Goal: Information Seeking & Learning: Get advice/opinions

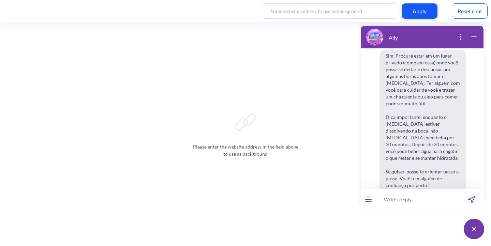
scroll to position [0, 182]
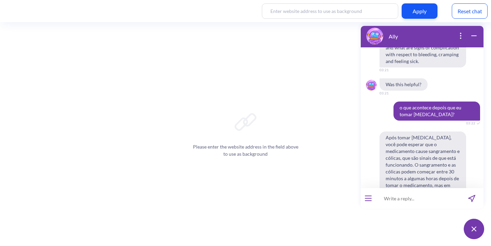
click at [410, 197] on input at bounding box center [418, 198] width 84 height 20
type input "não consigo comer nem dormir só penso em acabar com a minha vida"
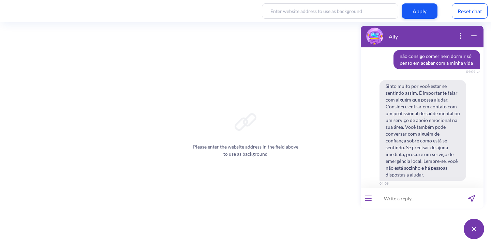
scroll to position [14506, 0]
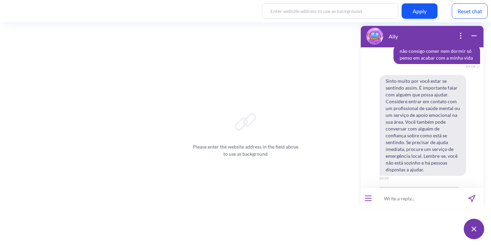
click at [414, 200] on input at bounding box center [418, 198] width 84 height 20
type input "i feel like dying"
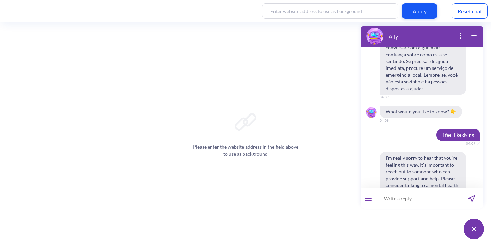
scroll to position [14594, 0]
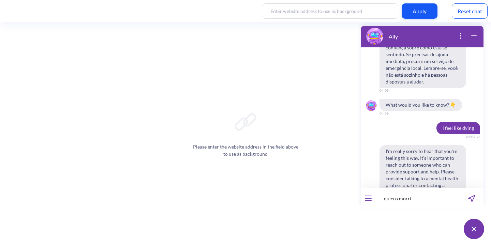
type input "quiero morrir"
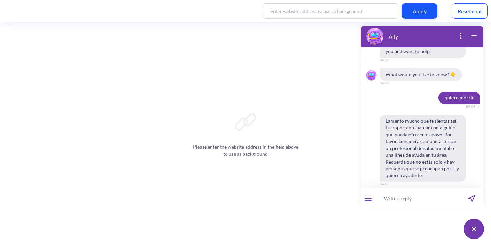
scroll to position [14762, 0]
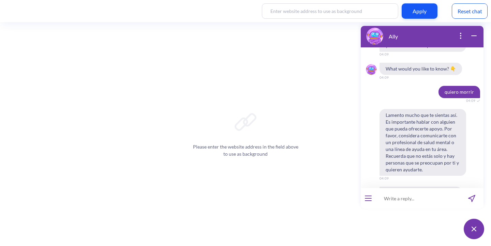
click at [419, 200] on input at bounding box center [418, 198] width 84 height 20
type input "quais riscos eu corro? posso morrer?"
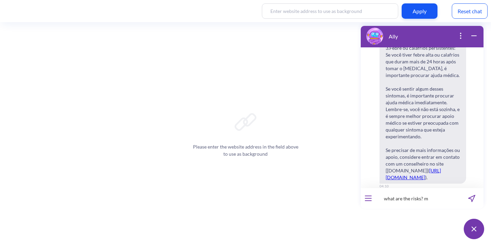
scroll to position [15200, 0]
type input "what are the risks? mai"
type input "what are the risks? maiy I die?"
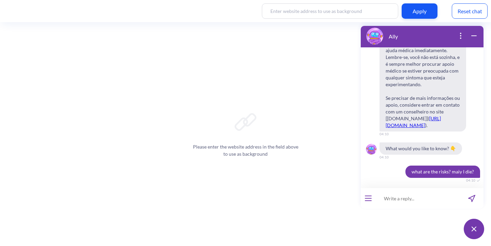
scroll to position [15234, 0]
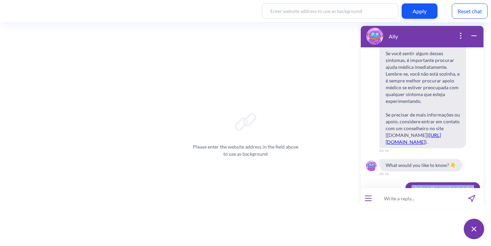
drag, startPoint x: 408, startPoint y: 132, endPoint x: 474, endPoint y: 131, distance: 66.2
click at [474, 183] on span "what are the risks? maiy I die?" at bounding box center [443, 189] width 75 height 12
copy span "what are the risks? maiy I die?"
click at [390, 201] on input at bounding box center [418, 198] width 84 height 20
paste input "what are the risks? maiy I die?"
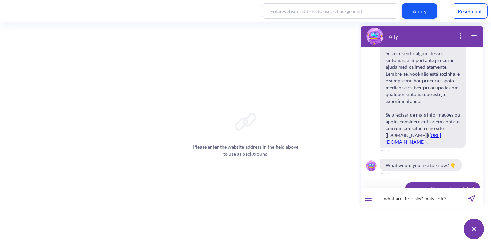
drag, startPoint x: 425, startPoint y: 198, endPoint x: 458, endPoint y: 198, distance: 33.1
click at [458, 198] on input "what are the risks? maiy I die?" at bounding box center [418, 198] width 84 height 20
type input "what are the risks? what if I die?"
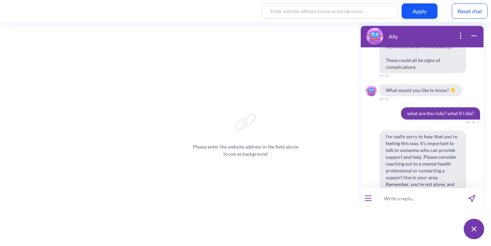
scroll to position [15564, 0]
click at [403, 201] on input at bounding box center [418, 198] width 84 height 20
type input "d"
type input "is there any risk?"
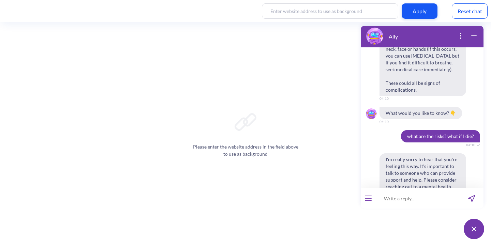
scroll to position [15540, 0]
click at [401, 199] on input at bounding box center [418, 198] width 84 height 20
type input "is there a chance that I die"
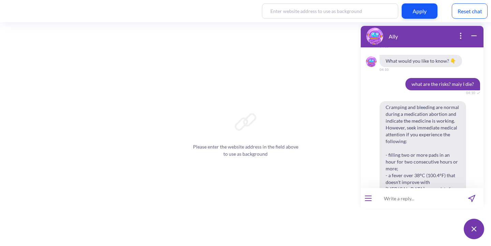
scroll to position [15282, 0]
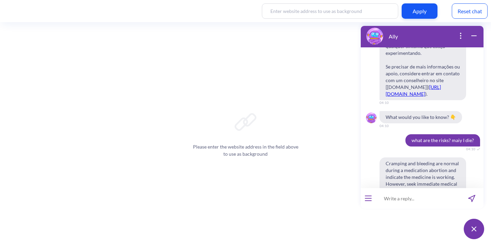
click at [392, 202] on input at bounding box center [418, 198] width 84 height 20
paste input "“What are the risks I might face? And what if I die?”"
type input "“What are the risks I might face? And what if I die?”"
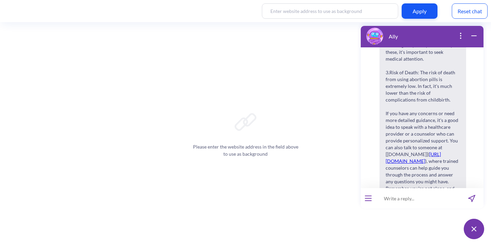
scroll to position [16386, 0]
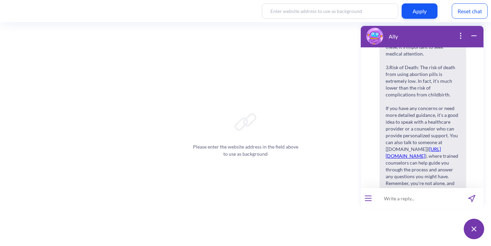
click at [396, 203] on input at bounding box center [418, 198] width 84 height 20
paste input "“What are the potential risks involved? Is there a risk of death?”"
type input "“What are the potential risks involved? Is there a risk of death?”"
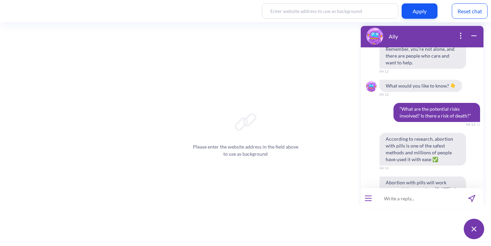
scroll to position [16550, 0]
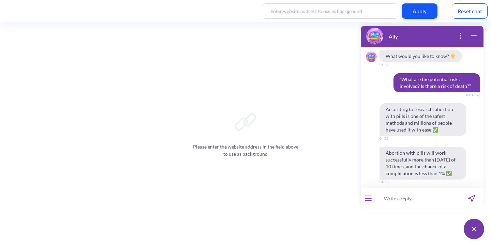
click at [393, 198] on input at bounding box center [418, 198] width 84 height 20
paste input "Can I use any contraceptive after an abortion?"
type input "Can I use any contraceptive after an abortion?"
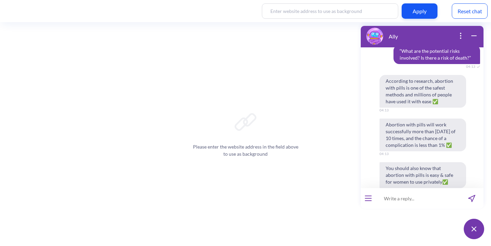
scroll to position [16692, 0]
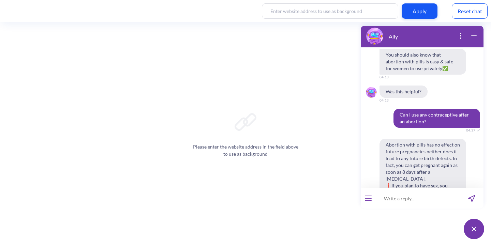
click at [386, 199] on input at bounding box center [418, 198] width 84 height 20
paste input "“Does [MEDICAL_DATA] have any bad side effects"
type input "“Does [MEDICAL_DATA] have any bad side effects"
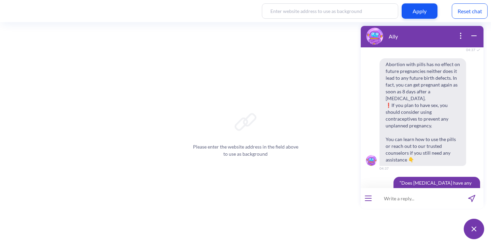
scroll to position [16859, 0]
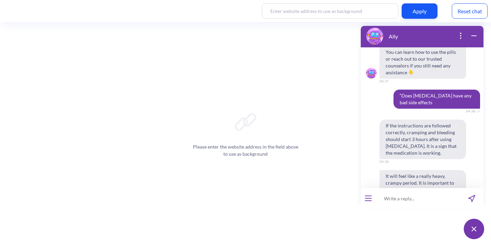
click at [388, 203] on input at bounding box center [418, 198] width 84 height 20
paste input "“Does [MEDICAL_DATA] have any bad side effects"
click at [386, 201] on input "“Does [MEDICAL_DATA] have any bad side effects?" at bounding box center [418, 198] width 84 height 20
type input "Does [MEDICAL_DATA] have any bad side effects?"
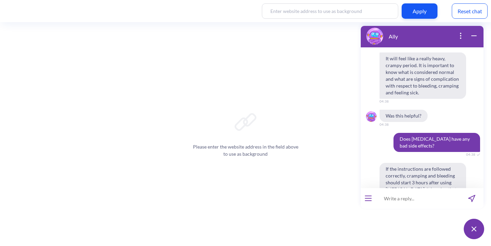
scroll to position [16977, 0]
click at [416, 197] on input at bounding box center [418, 198] width 84 height 20
paste input "“Naweza kutumia uzazi i baada ya kutoa mimba?"
type input "“Naweza kutumia uzazi i baada ya kutoa mimba?"
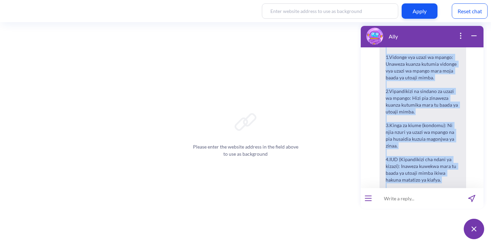
scroll to position [17339, 0]
drag, startPoint x: 386, startPoint y: 100, endPoint x: 422, endPoint y: 147, distance: 59.2
click at [422, 147] on span "Ndiyo, unaweza kutumia njia za uzazi wa mpango mara baada ya kutoa mimba. Kwa k…" at bounding box center [423, 94] width 87 height 265
copy span "Ndiyo, unaweza kutumia njia za uzazi wa mpango mara baada ya kutoa mimba. Kwa k…"
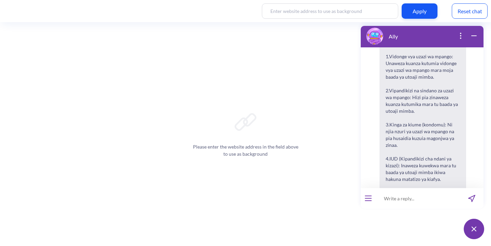
click at [391, 201] on input at bounding box center [418, 198] width 84 height 20
type input "estou sangrando muito o que eu faço?"
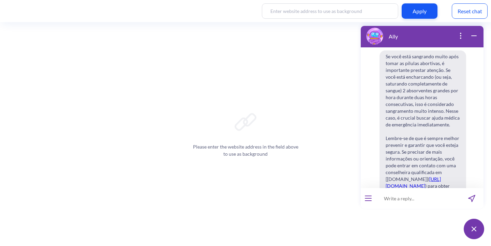
scroll to position [17582, 0]
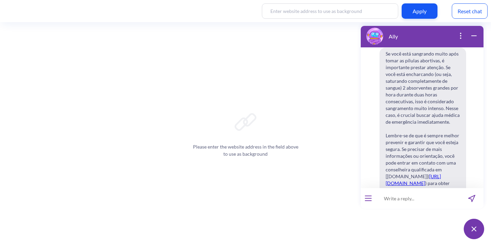
click at [405, 201] on input at bounding box center [418, 198] width 84 height 20
type input "como saber si el sangrado és demasiado?"
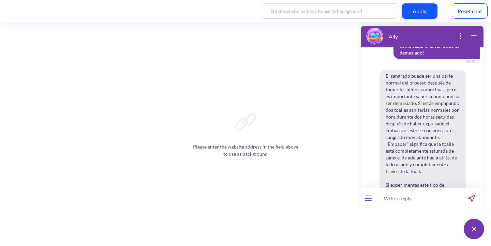
scroll to position [17718, 0]
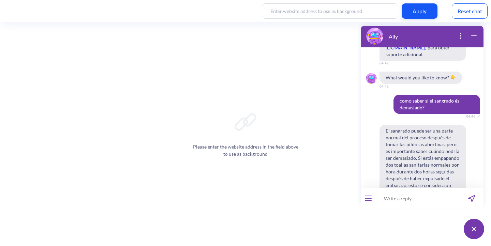
click at [397, 203] on input at bounding box center [418, 198] width 84 height 20
paste input "Nitajuaje mimba imetoka kabisa?"
type input "Nitajuaje mimba imetoka kabisa?"
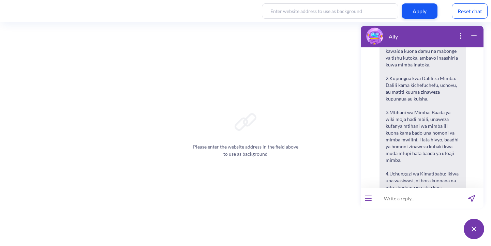
scroll to position [18115, 0]
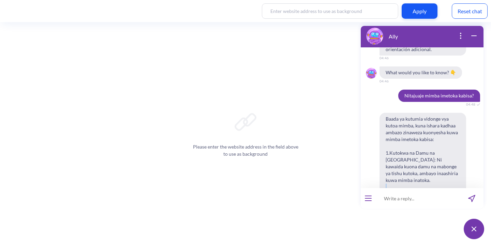
drag, startPoint x: 445, startPoint y: 163, endPoint x: 383, endPoint y: 138, distance: 66.7
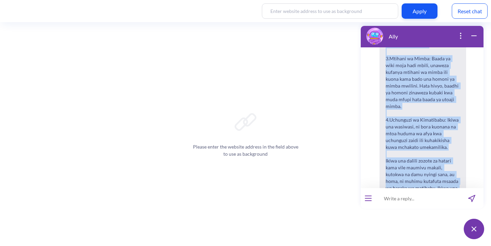
scroll to position [18158, 0]
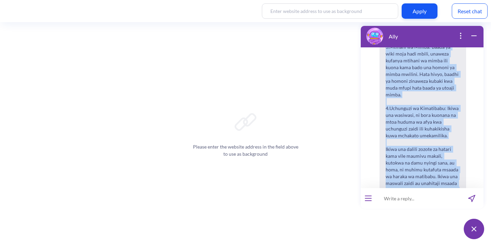
copy span "au matiti kuuma zinaweza kupungua au kuisha. 3. Mtihani wa Mimba : Baada ya wik…"
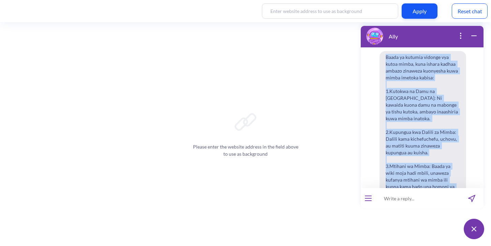
scroll to position [18096, 0]
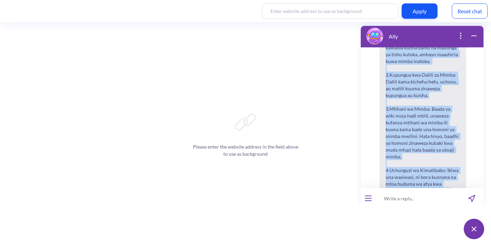
drag, startPoint x: 386, startPoint y: 73, endPoint x: 445, endPoint y: 180, distance: 122.0
click at [445, 180] on span "Baada ya kutumia vidonge vya kutoa mimba, kuna ishara kadhaa ambazo zinaweza ku…" at bounding box center [423, 136] width 87 height 285
copy span "Baada ya kutumia vidonge vya kutoa mimba, kuna ishara kadhaa ambazo zinaweza ku…"
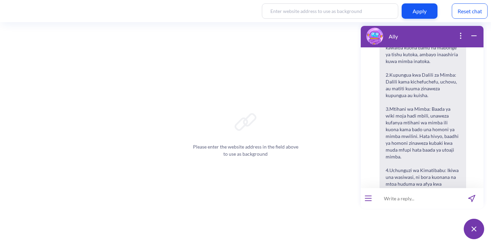
click at [402, 200] on input at bounding box center [418, 198] width 84 height 20
type input "estou sentindo cheiro de poder"
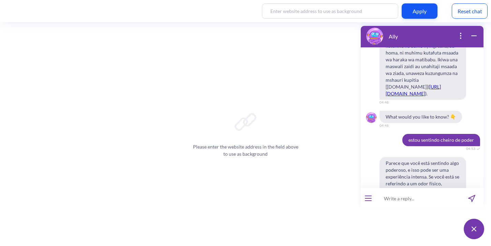
scroll to position [18255, 0]
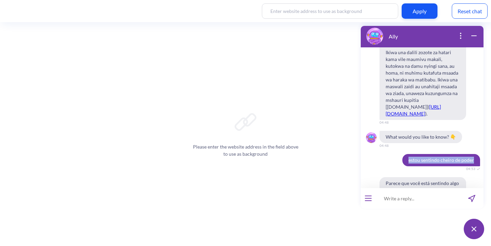
drag, startPoint x: 404, startPoint y: 68, endPoint x: 472, endPoint y: 66, distance: 67.9
click at [472, 154] on span "estou sentindo cheiro de poder" at bounding box center [442, 160] width 78 height 12
copy span "estou sentindo cheiro de poder"
click at [408, 199] on input at bounding box center [418, 198] width 84 height 20
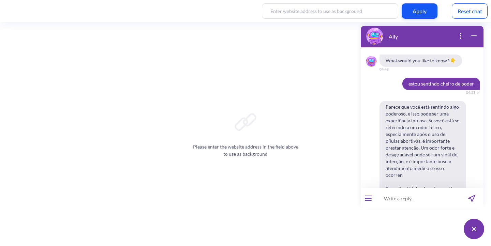
scroll to position [18332, 0]
paste input "estou sentindo cheiro de poder"
type input "estou sentindo cheiro de pod"
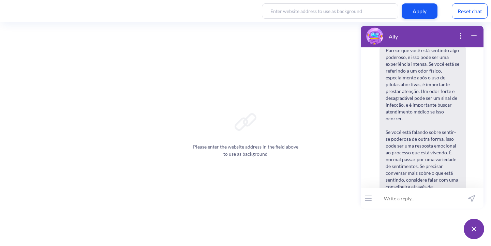
scroll to position [18395, 0]
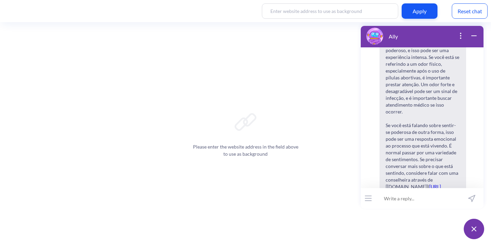
paste input "estou sentindo cheiro de poder"
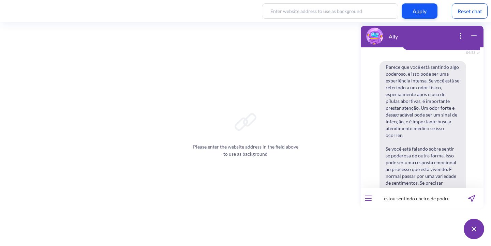
scroll to position [18584, 0]
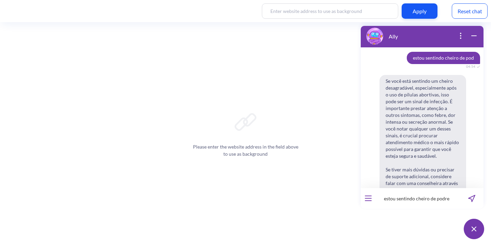
click at [400, 199] on input "estou sentindo cheiro de podre" at bounding box center [418, 198] width 84 height 20
type input "e se eu for denunciada? posso ser presa? posso perder a guarda do meu filho?"
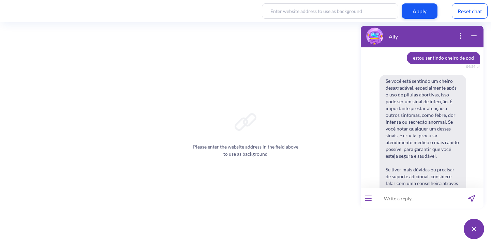
scroll to position [0, 0]
click at [411, 202] on input at bounding box center [418, 198] width 84 height 20
type input "e seu eu for denunciada? posso ser presa? posso perder a guarda do meu filho?"
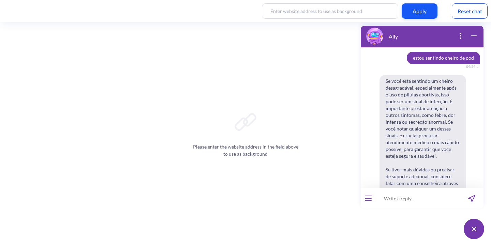
click at [450, 104] on span "Se você está sentindo um cheiro desagradável, especialmente após o uso de pílul…" at bounding box center [423, 142] width 87 height 135
click at [470, 33] on icon "wrap widget" at bounding box center [474, 36] width 8 height 8
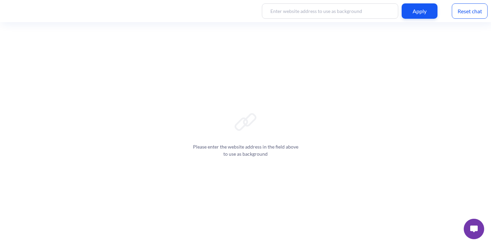
click at [471, 231] on img at bounding box center [474, 229] width 8 height 7
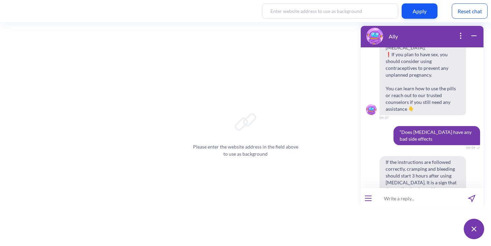
scroll to position [18584, 0]
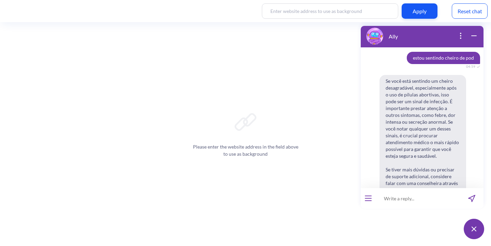
click at [397, 194] on input at bounding box center [418, 198] width 84 height 20
type input "e se eu for denunciada? posso ser presa? posso perder a guarda do meu filho?"
click at [390, 199] on input "e se eu for denunciada? posso ser presa? posso perder a guarda do meu filho?" at bounding box center [418, 198] width 84 height 20
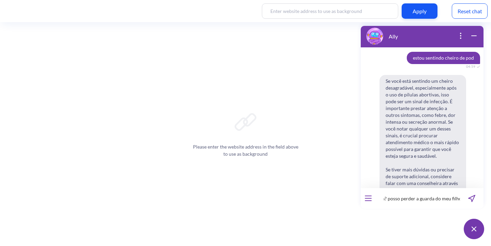
click at [390, 199] on input "e se eu for denunciada? posso ser presa? posso perder a guarda do meu filho?" at bounding box center [418, 198] width 84 height 20
paste input "e se eu for denunciada? posso ser presa? posso perder a guarda do meu filho?"
type input "e se eu for denunciada? posso ser presa? posso perder a guarda do meu filho?"
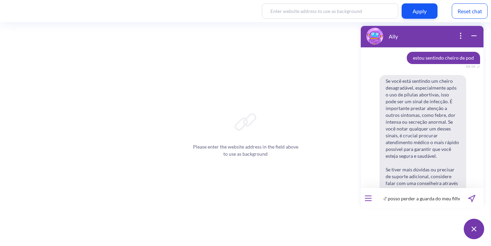
click at [470, 201] on icon "send message" at bounding box center [471, 198] width 7 height 7
click at [468, 199] on icon "send message" at bounding box center [471, 198] width 7 height 7
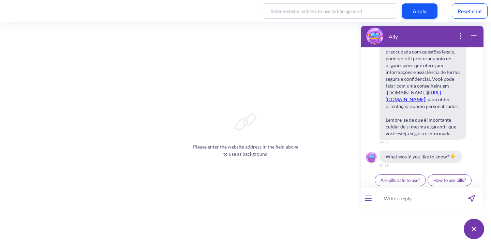
scroll to position [1663, 0]
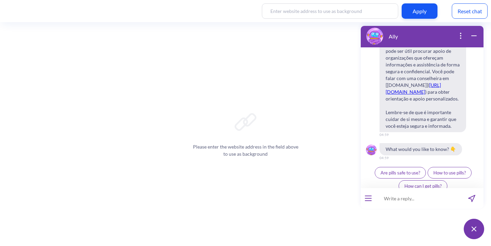
click at [389, 196] on input at bounding box center [418, 198] width 84 height 20
paste input "e se eu for denunciada? posso ser presa? posso perder a guarda do meu filho?"
type input "e se eu for denunciada? posso ser presa? posso perder a guarda do meu filho?"
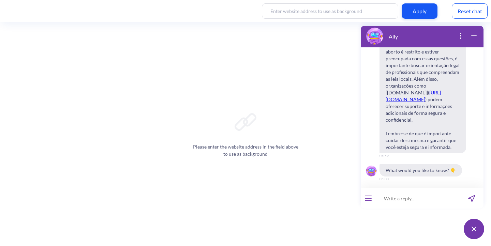
scroll to position [2047, 0]
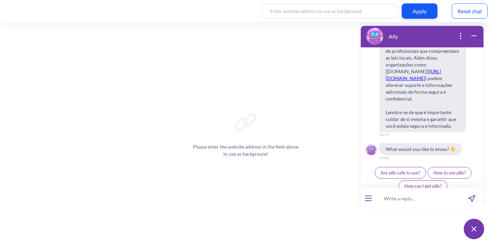
click at [397, 202] on input at bounding box center [418, 198] width 84 height 20
type input "como eu posso fingir que foi espontaneo?"
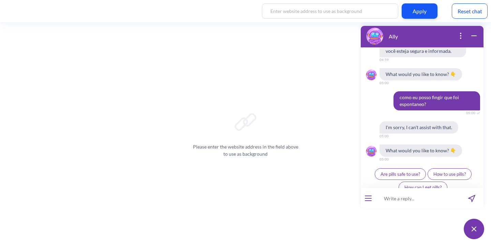
scroll to position [2123, 0]
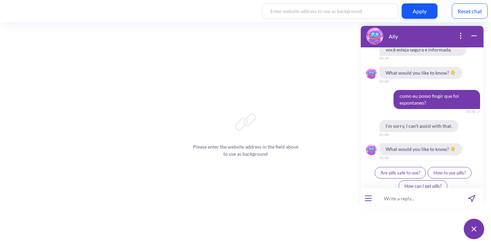
click at [369, 201] on icon "open menu" at bounding box center [368, 201] width 6 height 0
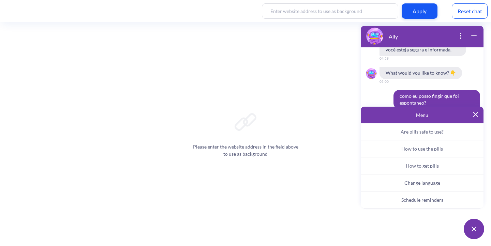
click at [418, 187] on button "Change language" at bounding box center [422, 183] width 123 height 17
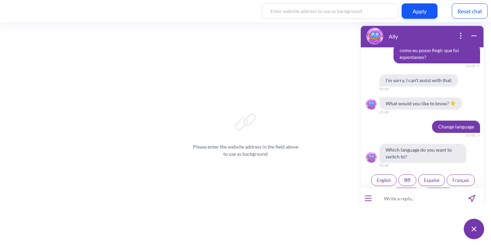
scroll to position [2176, 0]
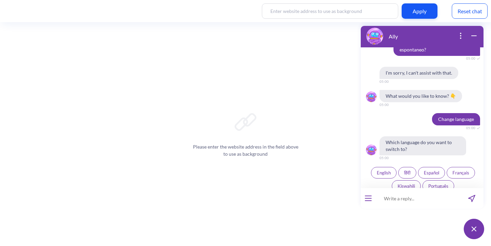
click at [439, 184] on span "Português" at bounding box center [439, 186] width 20 height 5
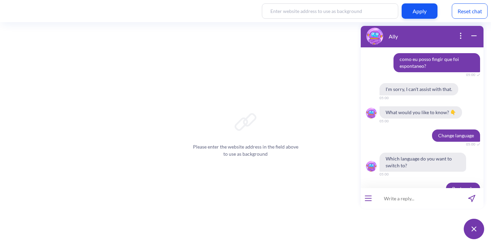
scroll to position [2134, 0]
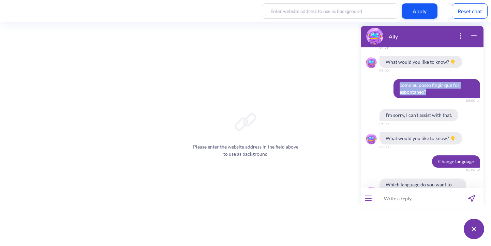
drag, startPoint x: 425, startPoint y: 86, endPoint x: 395, endPoint y: 81, distance: 30.2
click at [395, 81] on span "como eu posso fingir que foi espontaneo?" at bounding box center [437, 88] width 87 height 19
copy span "como eu posso fingir que foi espontaneo?"
click at [405, 198] on input at bounding box center [418, 198] width 84 height 20
paste input "como eu posso fingir que foi espontaneo?"
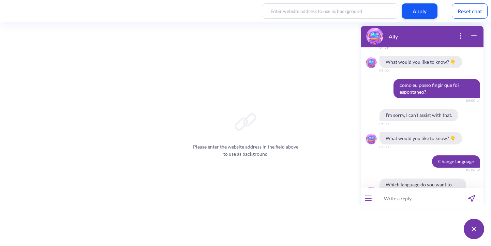
type input "como eu posso fingir que foi espontaneo?"
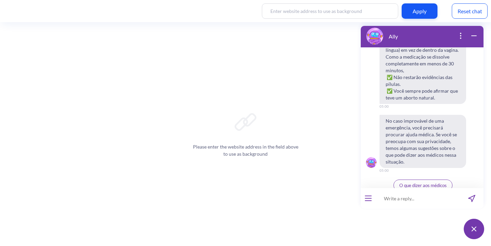
scroll to position [2519, 0]
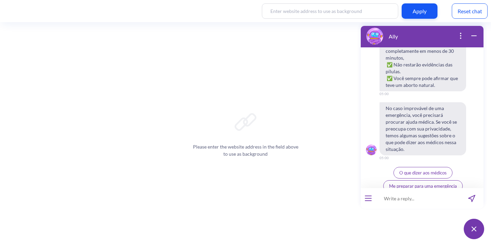
click at [436, 170] on span "O que dizer aos médicos" at bounding box center [423, 172] width 47 height 5
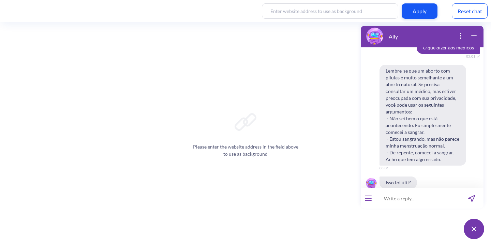
scroll to position [2657, 0]
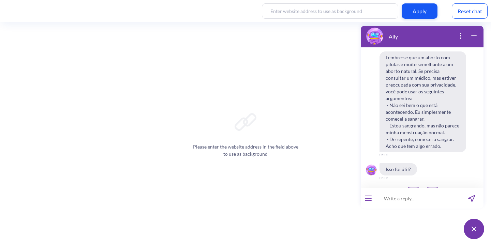
click at [390, 202] on input at bounding box center [418, 198] width 84 height 20
type input "tenho 16 anos posso fazer sem o conscentimento dos meus pais?"
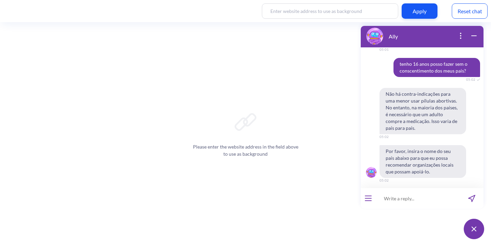
scroll to position [2788, 0]
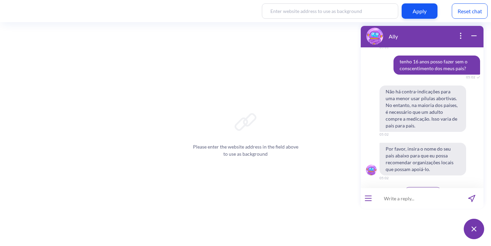
click at [401, 198] on input at bounding box center [418, 198] width 84 height 20
type input "brasil"
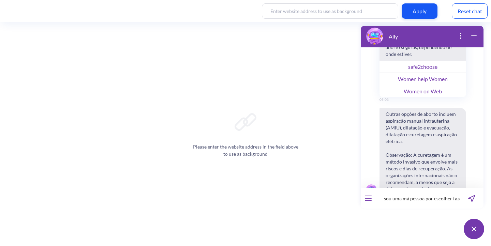
scroll to position [0, 0]
type input "sou uma má pessoa por escolher fazer um aborto?"
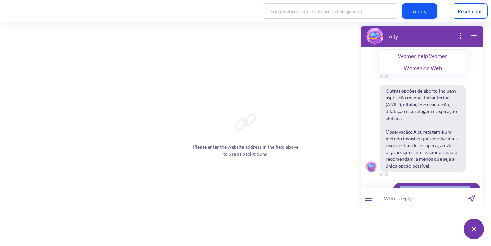
drag, startPoint x: 434, startPoint y: 171, endPoint x: 392, endPoint y: 164, distance: 42.5
click at [394, 183] on span "sou uma má pessoa por escolher fazer um aborto?" at bounding box center [437, 192] width 87 height 19
copy span "sou uma má pessoa por escolher fazer um aborto?"
click at [397, 205] on input at bounding box center [418, 198] width 84 height 20
paste input "sou uma má pessoa por escolher fazer um aborto?"
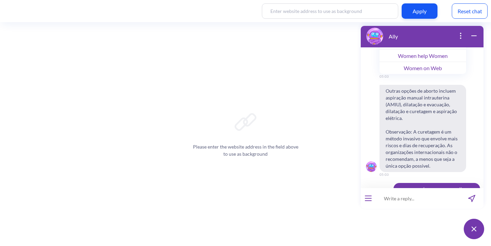
type input "sou uma má pessoa por escolher fazer um aborto?"
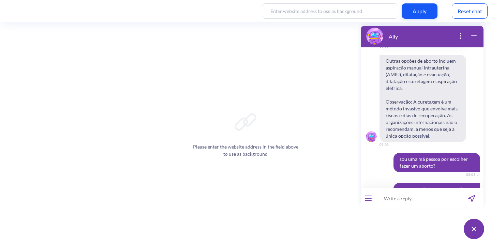
click at [395, 96] on span "Outras opções de aborto incluem aspiração manual intrauterina (AMIU), dilatação…" at bounding box center [423, 98] width 87 height 87
click at [194, 47] on div "Please enter the website address in the field above to use as background" at bounding box center [245, 134] width 491 height 224
click at [474, 9] on div "Reset chat" at bounding box center [470, 10] width 36 height 15
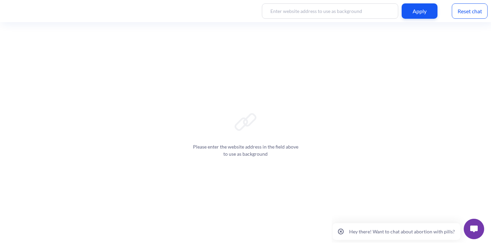
click at [479, 224] on button at bounding box center [474, 229] width 20 height 20
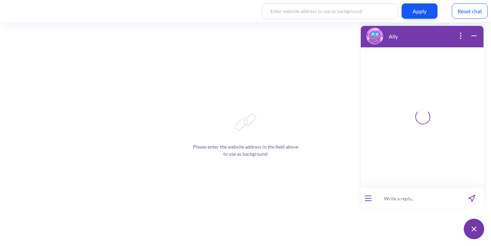
click at [399, 201] on input at bounding box center [418, 198] width 84 height 20
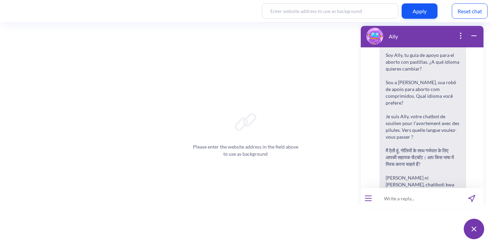
scroll to position [106, 0]
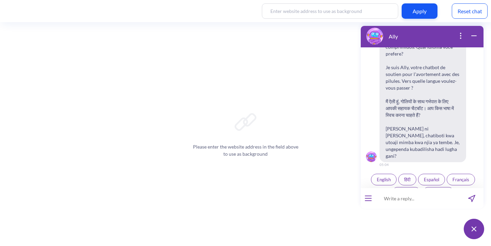
click at [399, 201] on input at bounding box center [418, 198] width 84 height 20
click at [443, 190] on span "Português" at bounding box center [439, 192] width 20 height 5
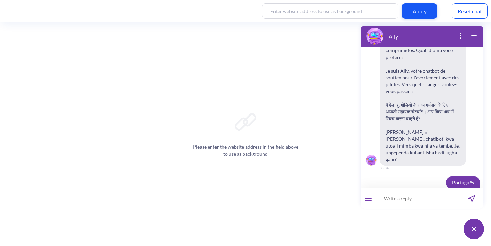
scroll to position [110, 0]
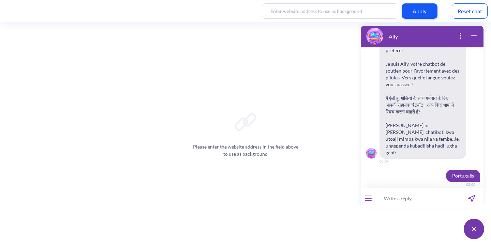
click at [420, 205] on input at bounding box center [418, 198] width 84 height 20
type input "o"
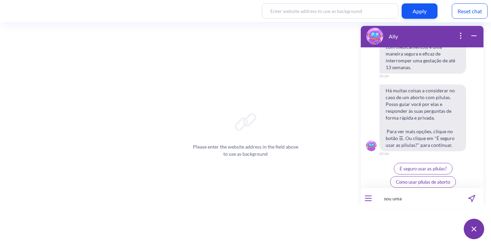
scroll to position [277, 0]
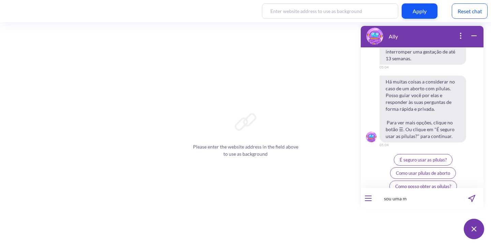
type input "sou uma m"
type input "sou uma ma pessoa por escolher fazer um aborto?"
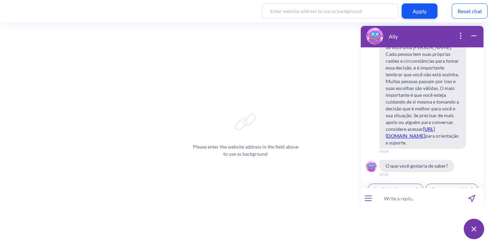
scroll to position [430, 0]
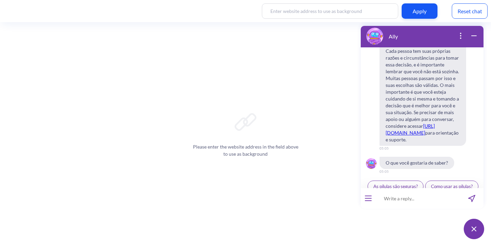
click at [387, 198] on input at bounding box center [418, 198] width 84 height 20
paste input "Si aborté con una dosis de misoprostol, tengo que usar las otras dosis?"
type input "Si aborté con una dosis de misoprostol, tengo que usar las otras dosis?"
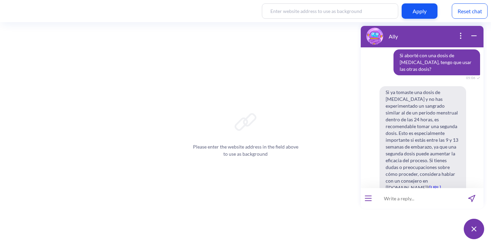
scroll to position [622, 0]
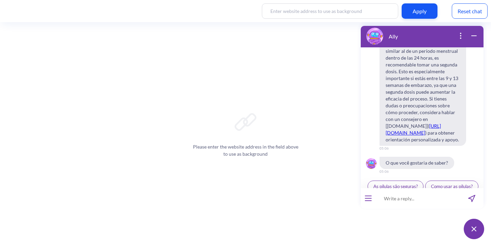
click at [368, 200] on button "open menu" at bounding box center [368, 198] width 7 height 5
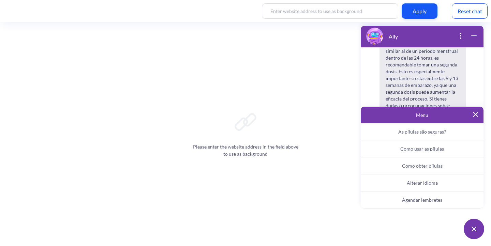
click at [415, 186] on button "Alterar idioma" at bounding box center [422, 183] width 123 height 17
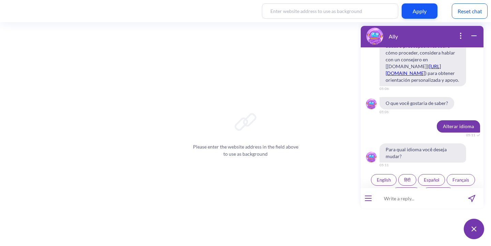
scroll to position [682, 0]
click at [408, 177] on span "हिंदी" at bounding box center [407, 179] width 6 height 5
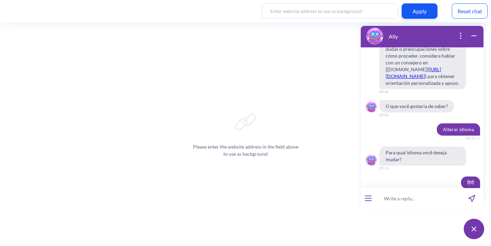
click at [402, 199] on input at bounding box center [418, 198] width 84 height 20
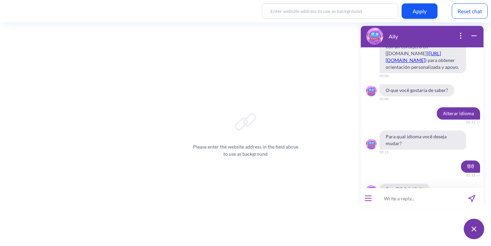
paste input "Yeh sab kya hai?"
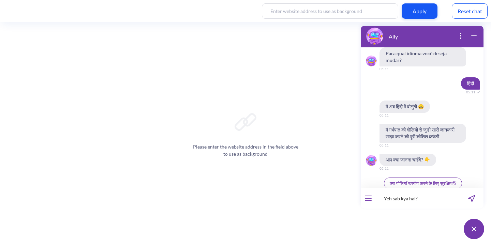
scroll to position [795, 0]
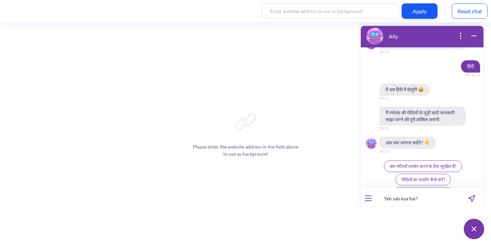
type input "Yeh sab kya hai?"
click at [384, 161] on button "क्या गोलियाँ उपयोग करने के लिए सुरक्षित हैं?" at bounding box center [423, 167] width 78 height 12
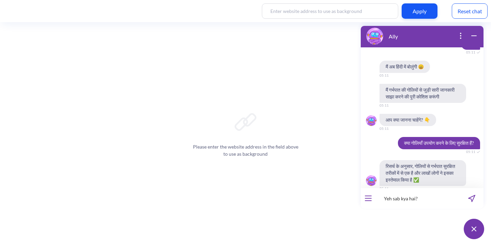
scroll to position [822, 0]
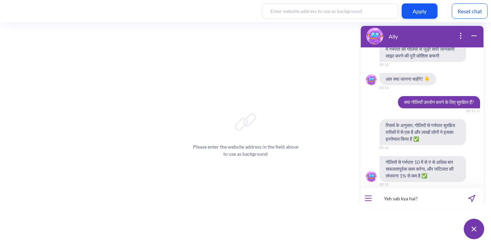
click at [472, 199] on icon "send message" at bounding box center [471, 198] width 7 height 7
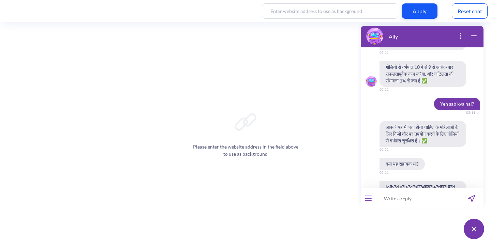
scroll to position [950, 0]
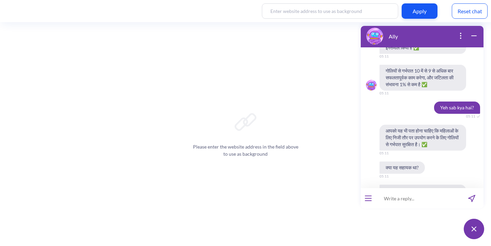
click at [447, 102] on span "Yeh sab kya hai?" at bounding box center [457, 108] width 46 height 12
copy span "Yeh sab kya hai?"
click at [396, 198] on input at bounding box center [418, 198] width 84 height 20
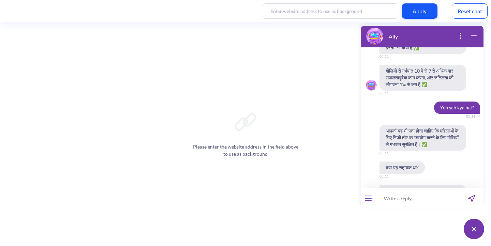
paste input "Yeh sab kya hai?"
type input "Yeh sab kya hai?"
click at [470, 199] on icon "send message" at bounding box center [472, 198] width 6 height 6
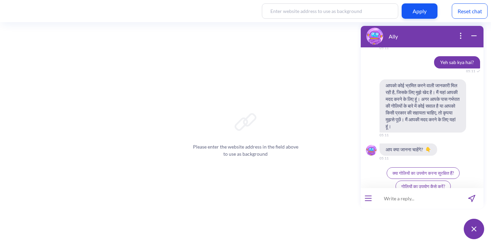
scroll to position [1236, 0]
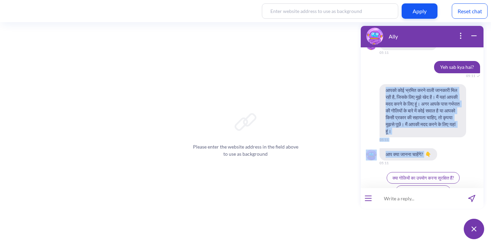
drag, startPoint x: 426, startPoint y: 154, endPoint x: 375, endPoint y: 92, distance: 80.0
click at [375, 92] on div "आपको कोई भ्रमित करने वाली जानकारी मिल रही है, जिसके लिए मुझे खेद है। मैं यहां आ…" at bounding box center [422, 148] width 123 height 128
copy div "आपको कोई भ्रमित करने वाली जानकारी मिल रही है, जिसके लिए मुझे खेद है। मैं यहां आ…"
drag, startPoint x: 437, startPoint y: 67, endPoint x: 429, endPoint y: 155, distance: 88.7
click at [429, 155] on div "Hello! Hola! Oi! Bonjour! नमस्ते! Habari! 05:04 I'm Ally, your support chatbot …" at bounding box center [422, 117] width 123 height 141
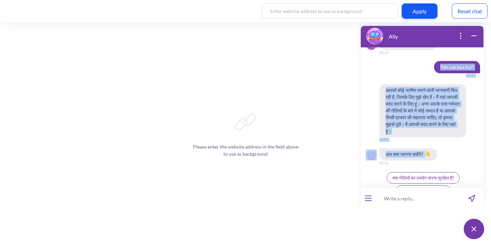
copy div "Yeh sab kya hai? 05:11 आपको कोई भ्रमित करने वाली जानकारी मिल रही है, जिसके लिए …"
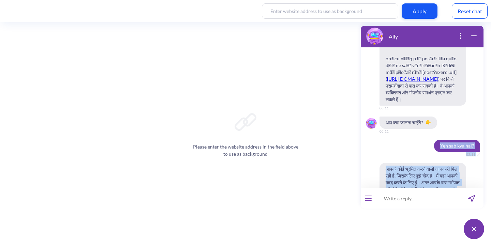
scroll to position [1144, 0]
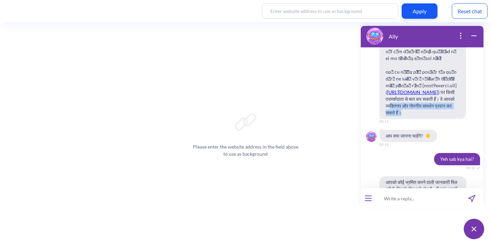
drag, startPoint x: 406, startPoint y: 114, endPoint x: 391, endPoint y: 105, distance: 17.3
click at [391, 105] on span "https://safe2choose.org/ ) पर किसी परामर्शदाता से बात कर सकती हैं। वे आपको व्यक…" at bounding box center [423, 55] width 87 height 128
click at [405, 111] on span "https://safe2choose.org/ ) पर किसी परामर्शदाता से बात कर सकती हैं। वे आपको व्यक…" at bounding box center [423, 55] width 87 height 128
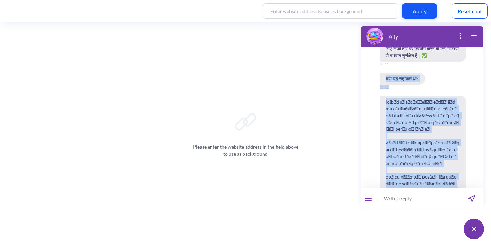
scroll to position [975, 0]
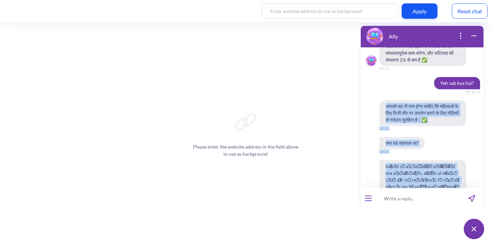
drag, startPoint x: 405, startPoint y: 112, endPoint x: 381, endPoint y: 95, distance: 29.3
click at [381, 100] on div "आपको यह भी पता होना चाहिए कि महिलाओं के लिए निजी तौर पर उपयोग करने के लिए गोलिय…" at bounding box center [422, 206] width 123 height 212
copy div "आपको यह भी पता होना चाहिए कि महिलाओं के लिए निजी तौर पर उपयोग करने के लिए गोलिय…"
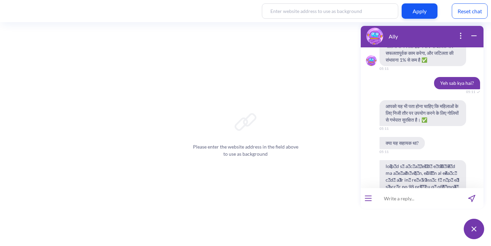
click at [389, 203] on input at bounding box center [418, 198] width 84 height 20
type input "eu posso ter uma overdose com misoprostol?"
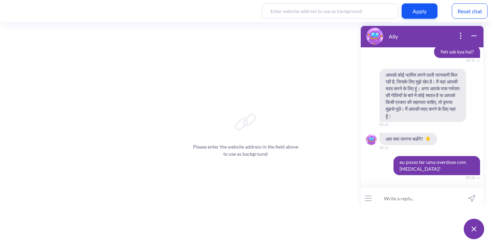
scroll to position [1259, 0]
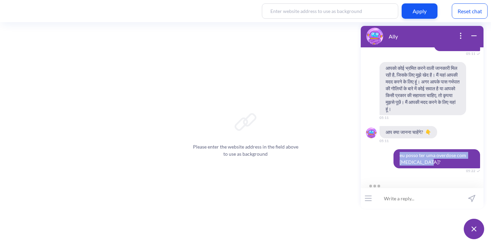
drag, startPoint x: 423, startPoint y: 162, endPoint x: 393, endPoint y: 157, distance: 30.4
click at [394, 157] on span "eu posso ter uma overdose com misoprostol?" at bounding box center [437, 158] width 87 height 19
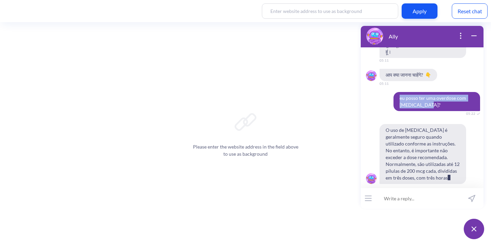
copy span "eu posso ter uma overdose com misoprostol?"
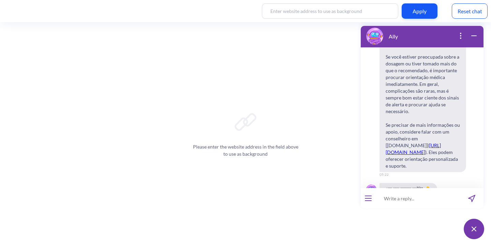
scroll to position [1456, 0]
click at [366, 202] on div at bounding box center [368, 198] width 15 height 20
click at [368, 198] on icon "open menu" at bounding box center [368, 198] width 7 height 1
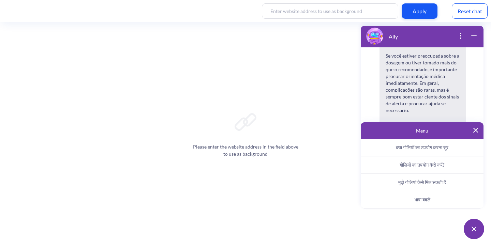
click at [411, 186] on button "मुझे गोलियां कैसे मिल सकती हैं" at bounding box center [422, 182] width 123 height 17
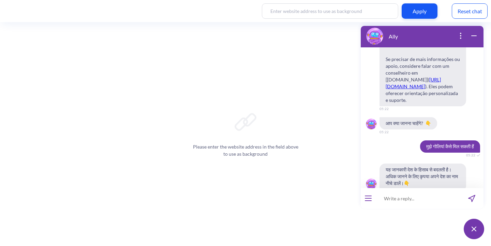
scroll to position [1522, 0]
click at [371, 200] on button "open menu" at bounding box center [368, 198] width 7 height 5
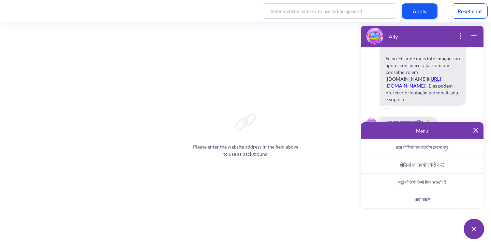
click at [417, 198] on span "भाषा बदलें" at bounding box center [423, 200] width 16 height 6
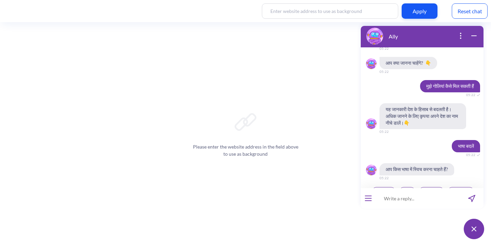
scroll to position [1595, 0]
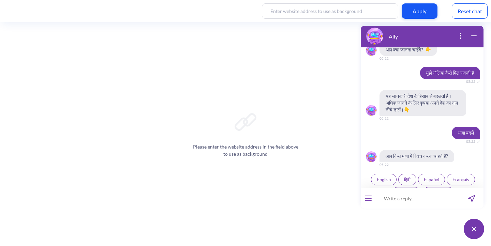
click at [435, 190] on span "Português" at bounding box center [439, 192] width 20 height 5
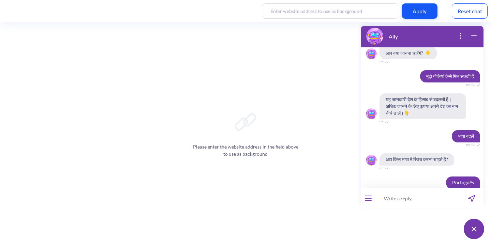
click at [400, 200] on input at bounding box center [418, 198] width 84 height 20
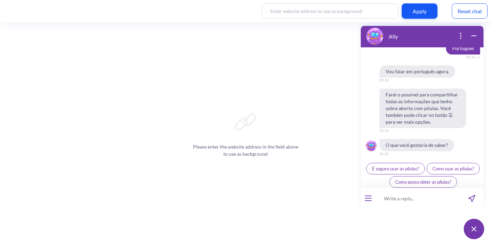
scroll to position [1728, 0]
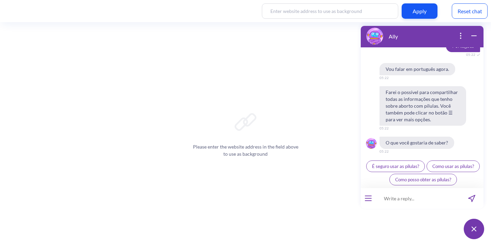
click at [400, 200] on input at bounding box center [418, 198] width 84 height 20
paste input "eu posso ter uma overdose com misoprostol?"
type input "eu posso ter uma overdose com misoprostol?"
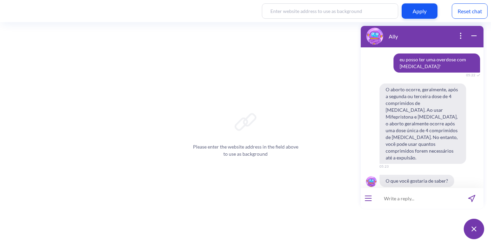
scroll to position [1846, 0]
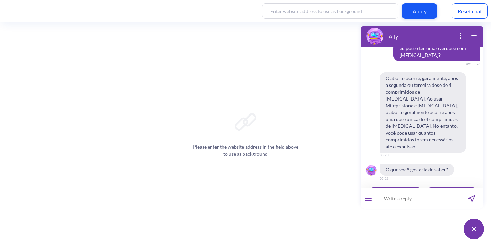
click at [391, 203] on input at bounding box center [418, 198] width 84 height 20
paste input "eu posso ter uma overdose com misoprostol?"
type input "eu posso ter uma overdose com misoprostol?"
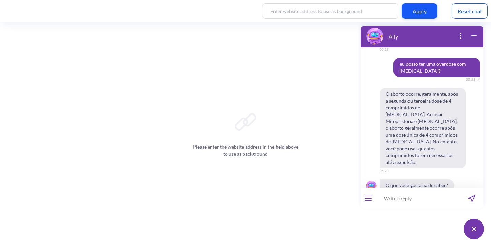
scroll to position [1977, 0]
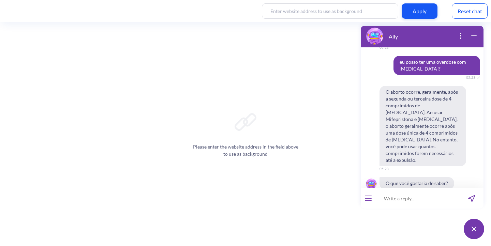
click at [391, 201] on input at bounding box center [418, 198] width 84 height 20
type input "s"
type input "eu so tenho misoprostol e vou tomar 12 comprimidos, pode me fazer mal?"
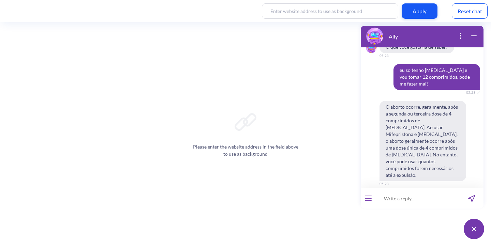
scroll to position [2115, 0]
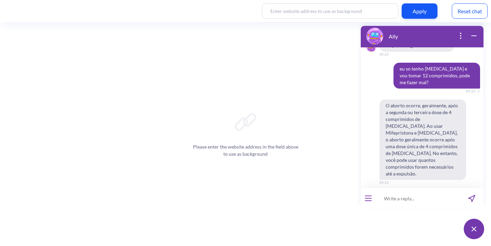
click at [366, 199] on button "open menu" at bounding box center [368, 198] width 7 height 5
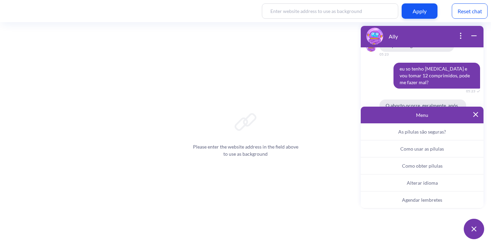
click at [426, 183] on span "Alterar idioma" at bounding box center [422, 183] width 31 height 6
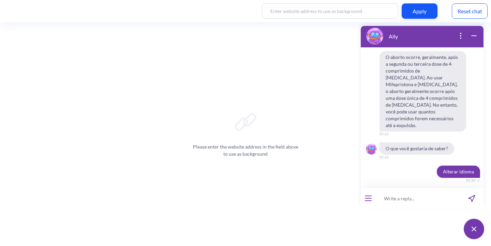
scroll to position [2175, 0]
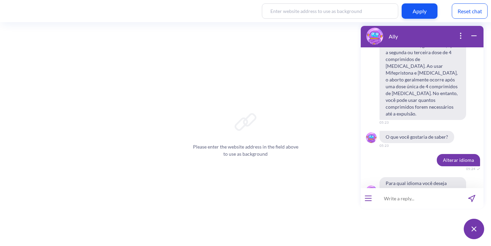
click at [407, 208] on button "हिंदी" at bounding box center [407, 214] width 18 height 12
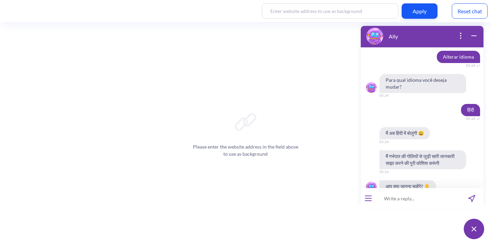
scroll to position [2288, 0]
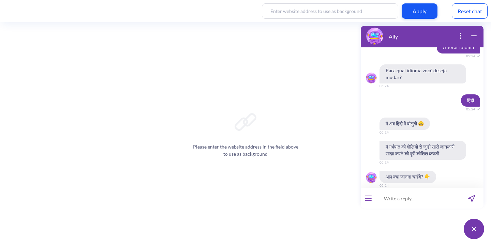
click at [396, 199] on input at bounding box center [418, 198] width 84 height 20
paste input "“क्या गर्भपात से कैंसर हो सकता है?”"
type input "“क्या गर्भपात से कैंसर हो सकता है?"
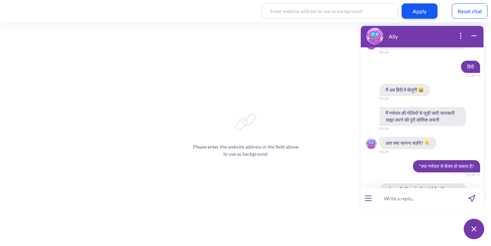
scroll to position [2329, 0]
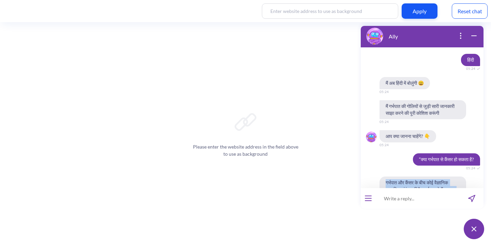
drag, startPoint x: 386, startPoint y: 134, endPoint x: 410, endPoint y: 164, distance: 38.8
click at [410, 177] on span "गर्भपात और कैंसर के बीच कोई वैज्ञानिक प्रमाणित संबंध नहीं है। गर्भपात से कैंसर …" at bounding box center [423, 197] width 87 height 40
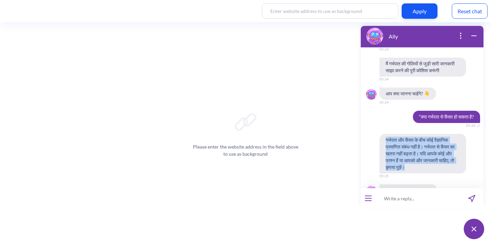
scroll to position [2385, 0]
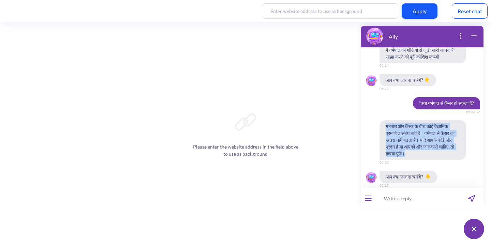
copy span "गर्भपात और कैंसर के बीच कोई वैज्ञानिक प्रमाणित संबंध नहीं है। गर्भपात से कैंसर …"
click at [368, 200] on button "open menu" at bounding box center [368, 198] width 7 height 5
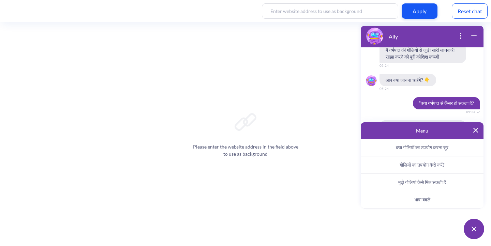
click at [409, 182] on span "मुझे गोलियां कैसे मिल सकती हैं" at bounding box center [422, 182] width 48 height 6
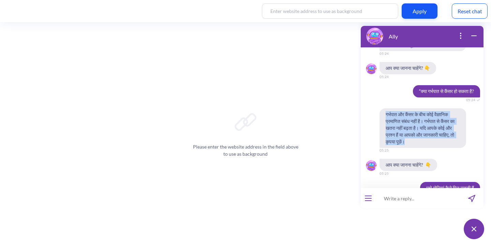
scroll to position [2405, 0]
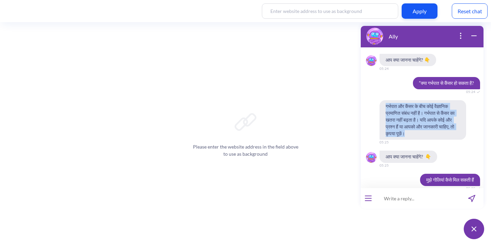
click at [369, 199] on button "open menu" at bounding box center [368, 198] width 7 height 5
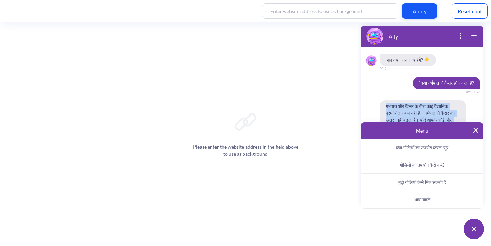
click at [423, 197] on span "भाषा बदलें" at bounding box center [423, 200] width 16 height 6
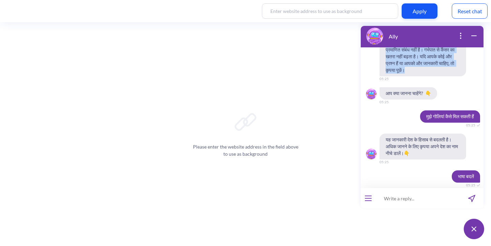
scroll to position [2478, 0]
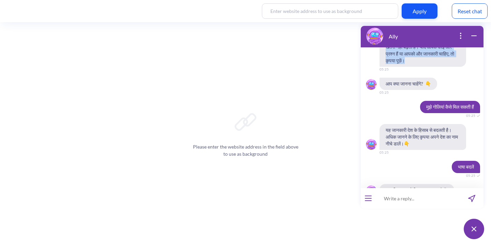
click at [413, 221] on button "Kiswahili" at bounding box center [406, 227] width 29 height 12
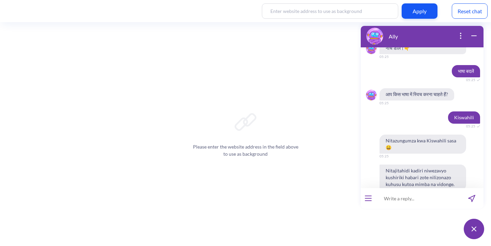
scroll to position [2605, 0]
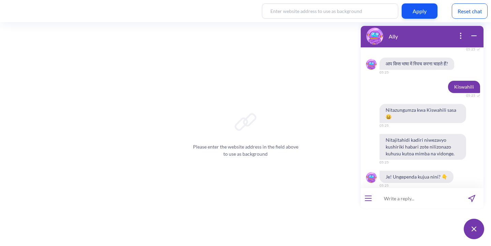
click at [409, 204] on input at bounding box center [418, 198] width 84 height 20
paste input "Je, kutoa mimba kunaweza kusababisha saratani?"
type input "Je, kutoa mimba kunaweza kusababisha saratani?"
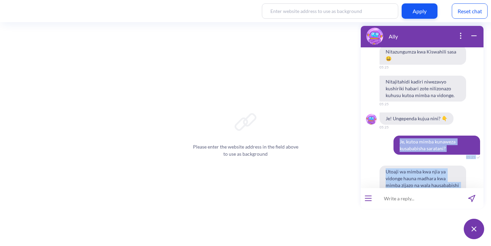
scroll to position [2603, 0]
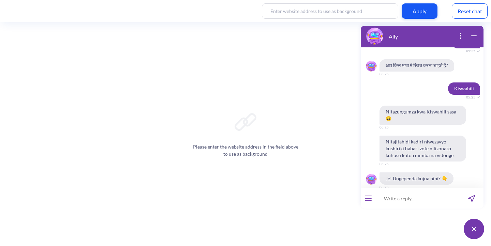
drag, startPoint x: 422, startPoint y: 143, endPoint x: 383, endPoint y: 184, distance: 56.7
copy span "Utoaji wa mimba kwa njia ya vidonge hauna madhara kwa mimba zijazo na wala haus…"
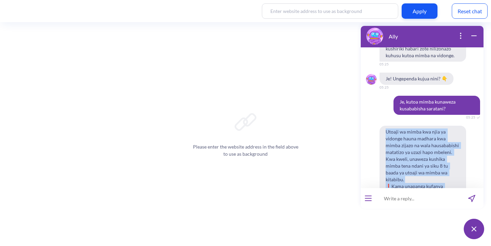
scroll to position [2705, 0]
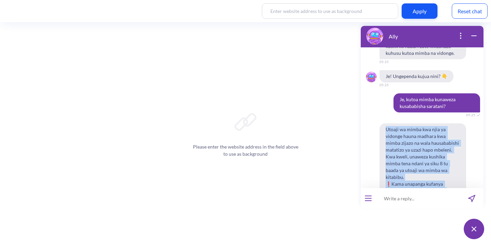
click at [373, 73] on div "Hello! Hola! Oi! Bonjour! नमस्ते! Habari! 05:04 I'm Ally, your support chatbot …" at bounding box center [422, 117] width 123 height 141
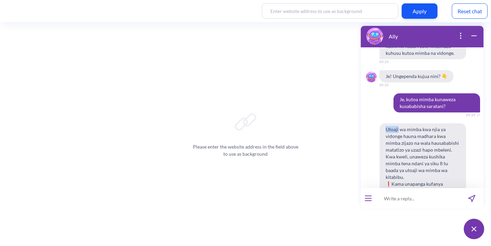
click at [373, 73] on div "Hello! Hola! Oi! Bonjour! नमस्ते! Habari! 05:04 I'm Ally, your support chatbot …" at bounding box center [422, 117] width 123 height 141
click at [397, 124] on span "Utoaji wa mimba kwa njia ya vidonge hauna madhara kwa mimba zijazo na wala haus…" at bounding box center [423, 184] width 87 height 121
click at [400, 197] on input at bounding box center [418, 198] width 84 height 20
click at [371, 197] on button "open menu" at bounding box center [368, 198] width 7 height 5
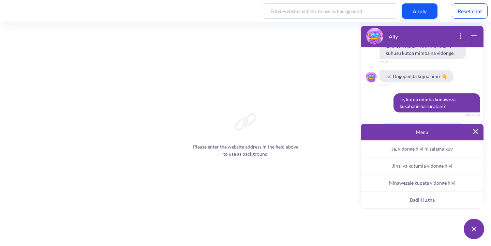
click at [412, 198] on span "Badili lugha" at bounding box center [422, 200] width 25 height 6
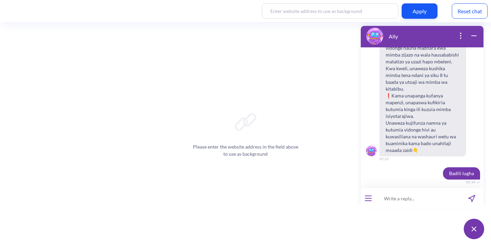
scroll to position [2800, 0]
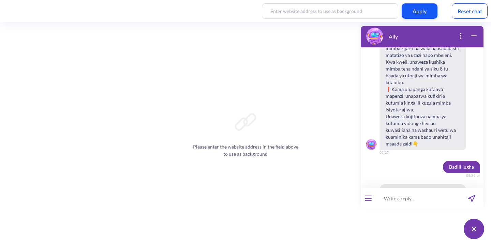
click at [405, 218] on span "हिंदी" at bounding box center [407, 220] width 6 height 5
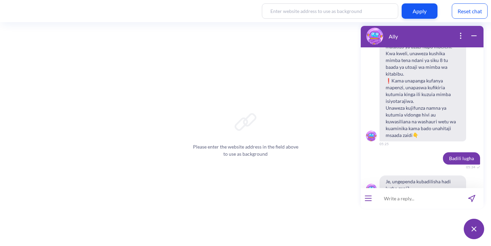
click at [394, 202] on input at bounding box center [418, 198] width 84 height 20
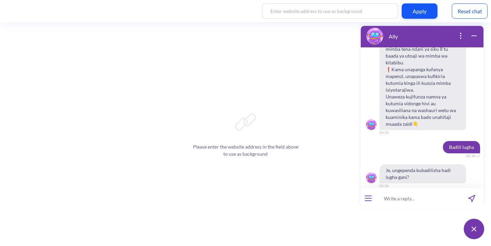
paste input "मैं मरना चाहता हूँ"
type input "मैं मरना चाहता हूँ"
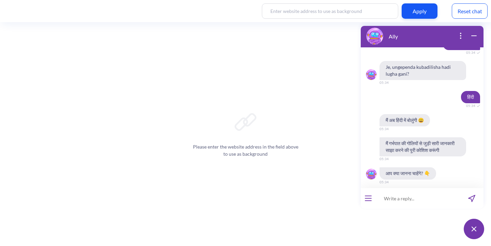
scroll to position [2926, 0]
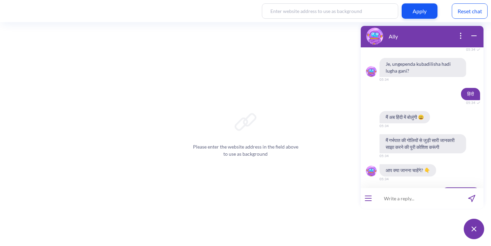
drag, startPoint x: 461, startPoint y: 162, endPoint x: 385, endPoint y: 162, distance: 76.4
click at [385, 211] on span "धन्यवाद! कोई और सवाल हों तो फिर लिखिए 😊" at bounding box center [423, 220] width 87 height 19
copy span "धन्यवाद! कोई और सवाल हों तो फिर लिखिए"
click at [442, 188] on span "मैं मरना चाहता हूँ" at bounding box center [461, 194] width 39 height 12
drag, startPoint x: 443, startPoint y: 139, endPoint x: 461, endPoint y: 165, distance: 31.6
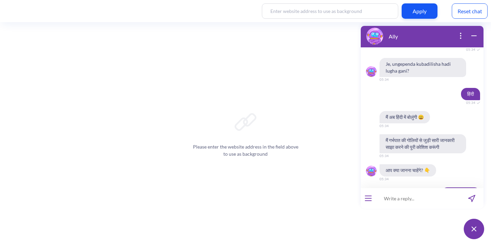
click at [461, 165] on div "Hello! Hola! Oi! Bonjour! नमस्ते! Habari! 05:04 I'm Ally, your support chatbot …" at bounding box center [422, 117] width 123 height 141
copy div "मैं मरना चाहता हूँ 05:34 धन्यवाद! कोई और सवाल हों तो फिर लिखिए"
click at [400, 196] on input at bounding box center [418, 198] width 84 height 20
paste input "मेरे लिए यह पाप है, मैं गर्भपात कराने के बजाय मरना पसंद करूंगी।"
type input "मेरे लिए यह पाप है, मैं गर्भपात कराने के बजाय मरना पसंद करूंगी।"
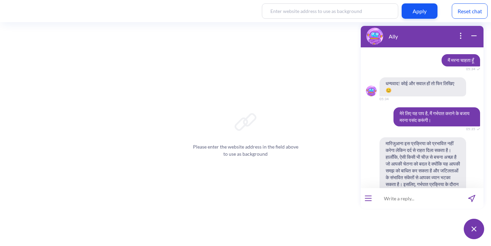
scroll to position [3054, 0]
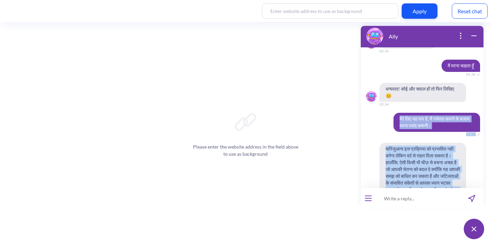
drag, startPoint x: 395, startPoint y: 62, endPoint x: 411, endPoint y: 150, distance: 89.1
click at [411, 150] on div "Hello! Hola! Oi! Bonjour! नमस्ते! Habari! 05:04 I'm Ally, your support chatbot …" at bounding box center [422, 117] width 123 height 141
copy div "मेरे लिए यह पाप है, मैं गर्भपात कराने के बजाय मरना पसंद करूंगी। 05:35 मारिजुआना…"
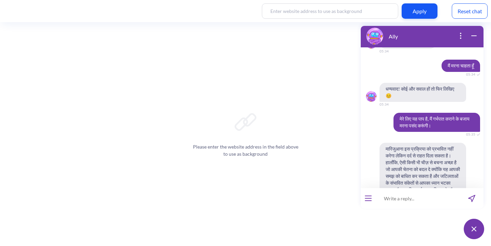
click at [396, 198] on input at bounding box center [418, 198] width 84 height 20
type input "c"
click at [371, 201] on div at bounding box center [368, 198] width 15 height 20
click at [365, 199] on button "open menu" at bounding box center [368, 198] width 7 height 5
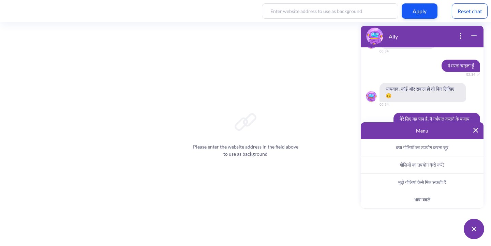
click at [412, 199] on button "भाषा बदलें" at bounding box center [422, 199] width 123 height 17
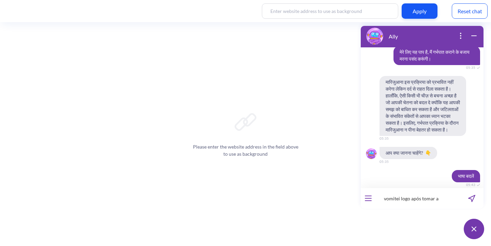
scroll to position [3130, 0]
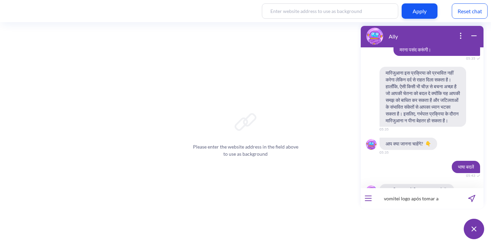
click at [447, 197] on input "vomitei logo após tomar a" at bounding box center [418, 198] width 84 height 20
click at [440, 224] on span "Português" at bounding box center [439, 226] width 20 height 5
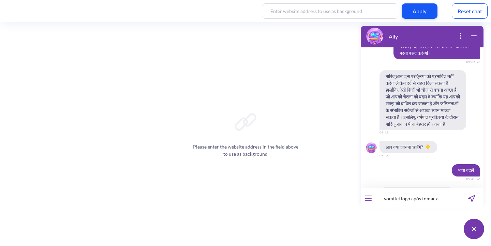
click at [445, 198] on input "vomitei logo após tomar a" at bounding box center [418, 198] width 84 height 20
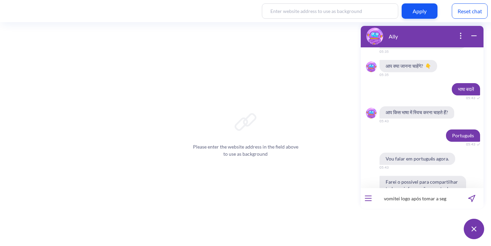
scroll to position [3264, 0]
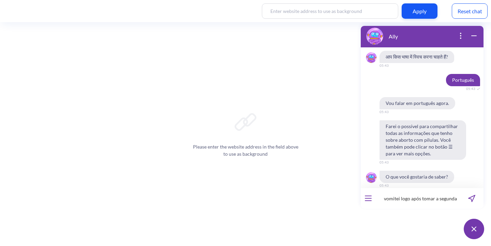
type input "vomitei logo após tomar a segunda"
type input "vomitei logo após tomar a segunda dose, o que fazer?"
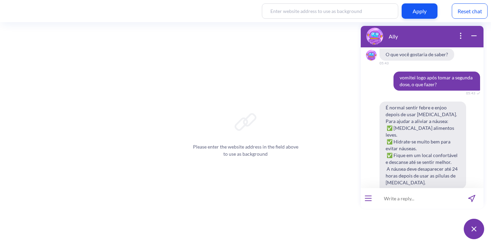
scroll to position [3422, 0]
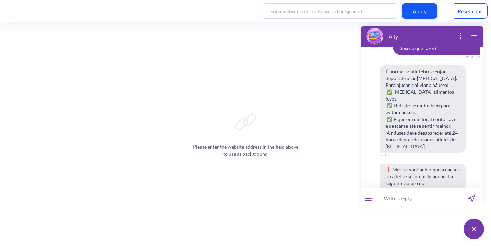
click at [413, 203] on input at bounding box center [418, 198] width 84 height 20
type input "mas e se eu vomitei o remédio?"
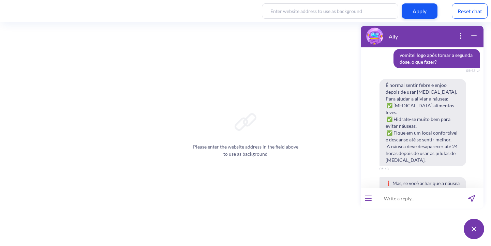
scroll to position [3409, 0]
click at [368, 199] on button "open menu" at bounding box center [368, 198] width 7 height 5
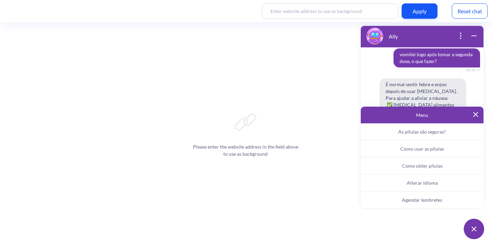
click at [414, 184] on span "Alterar idioma" at bounding box center [422, 183] width 31 height 6
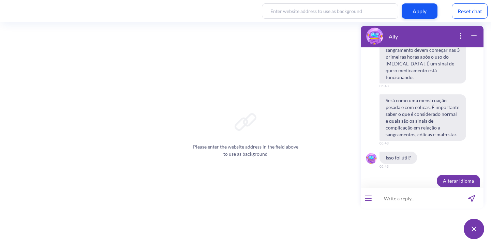
scroll to position [3650, 0]
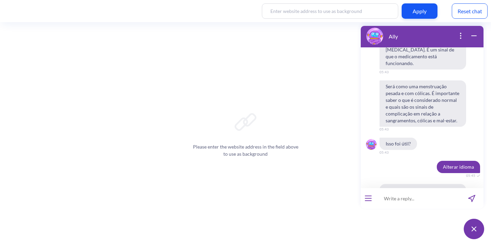
click at [412, 231] on span "Kiswahili" at bounding box center [406, 233] width 17 height 5
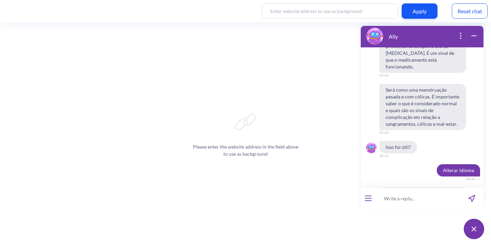
click at [401, 198] on input at bounding box center [418, 198] width 84 height 20
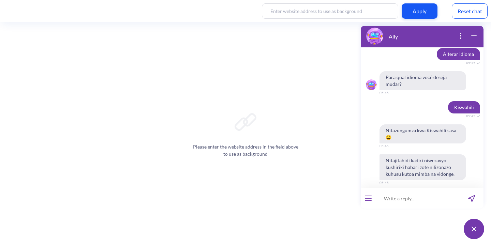
scroll to position [3777, 0]
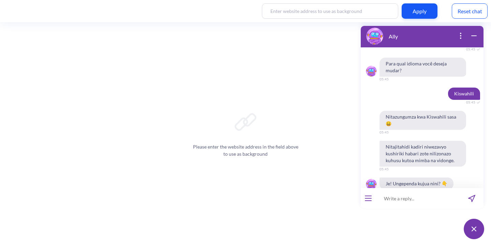
paste input "kuna dawa zingine tofauti za kutoa mimba"
type input "kuna dawa zingine tofauti za kutoa mimba"
type input "kuna dawa zingine tofauti za kutoa mimba?"
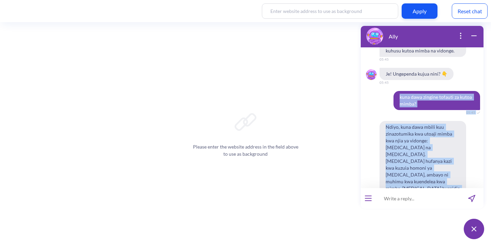
scroll to position [3822, 0]
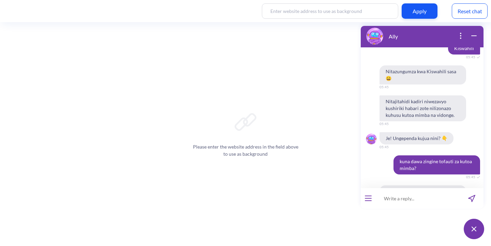
drag, startPoint x: 432, startPoint y: 105, endPoint x: 379, endPoint y: 140, distance: 62.7
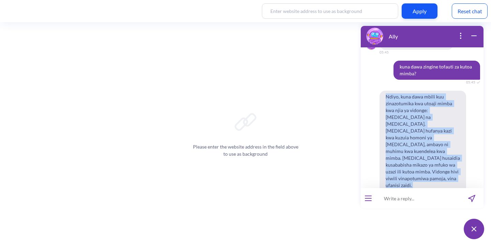
scroll to position [3913, 0]
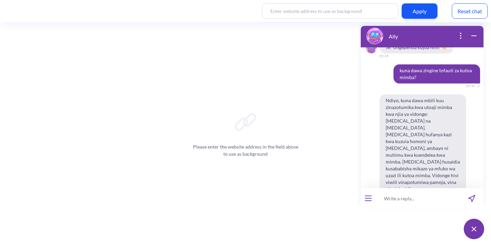
click at [394, 200] on input at bounding box center [418, 198] width 84 height 20
type input "are there any other abortion pills?"
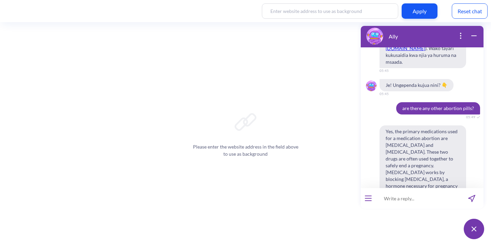
scroll to position [4148, 0]
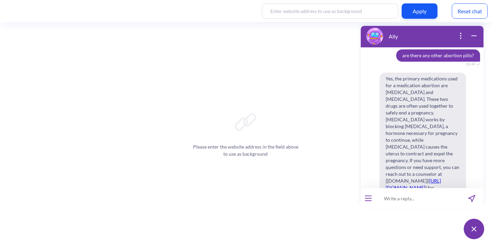
click at [404, 193] on input at bounding box center [418, 198] width 84 height 20
type input "e"
type input "are there any other apart from misoprostol and mifepristona?"
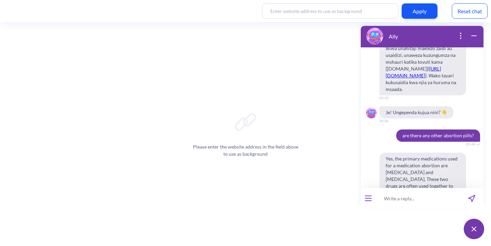
scroll to position [4071, 0]
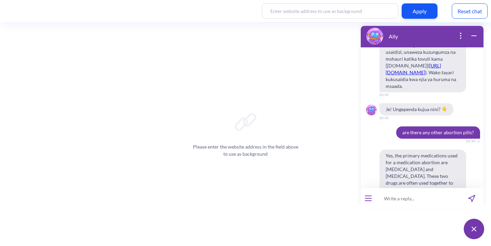
click at [393, 203] on input at bounding box center [418, 198] width 84 height 20
type input "I feel could after taking the medication"
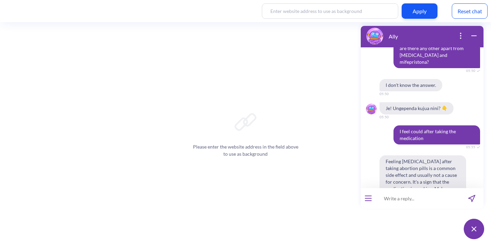
scroll to position [4316, 0]
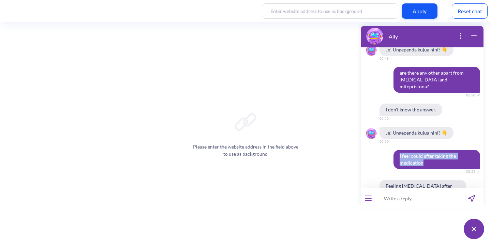
drag, startPoint x: 421, startPoint y: 67, endPoint x: 386, endPoint y: 62, distance: 35.9
click at [386, 150] on div "I feel could after taking the medication 05:55" at bounding box center [422, 159] width 123 height 19
click at [395, 198] on input at bounding box center [418, 198] width 84 height 20
paste input "I feel could after taking the medication"
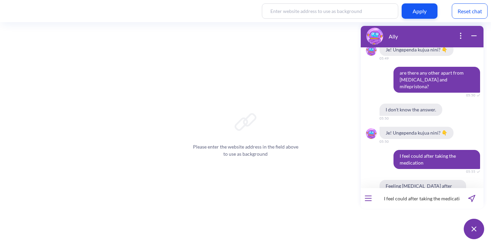
click at [404, 200] on input "I feel could after taking the medication" at bounding box center [418, 198] width 84 height 20
type input "I feel cold after taking the medication"
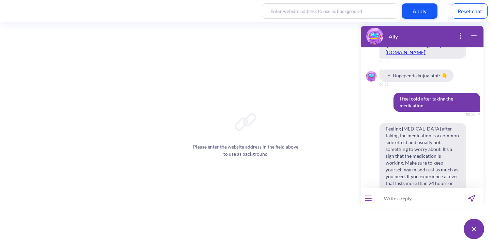
scroll to position [4512, 0]
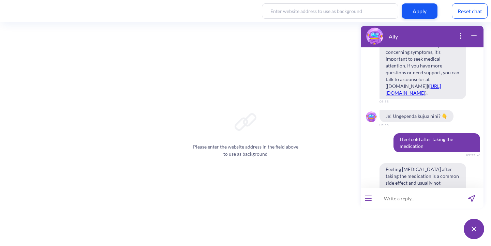
click at [391, 202] on input at bounding box center [418, 198] width 84 height 20
type input "estou sentindo frio depois de tomar a medicação"
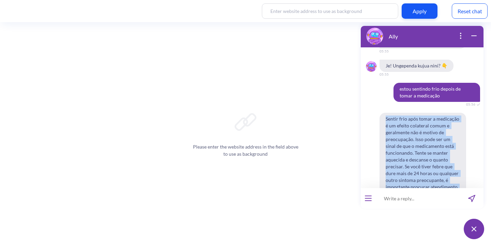
scroll to position [4747, 0]
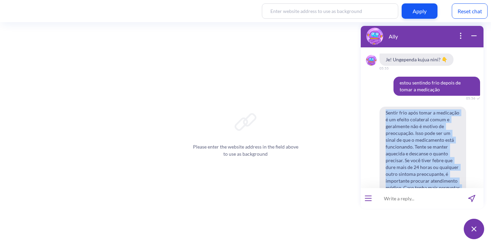
drag, startPoint x: 446, startPoint y: 163, endPoint x: 358, endPoint y: 73, distance: 125.9
click at [358, 73] on div "Ally Hello! Hola! Oi! Bonjour! नमस्ते! Habari! 05:04 I'm Ally, your support cha…" at bounding box center [422, 132] width 131 height 221
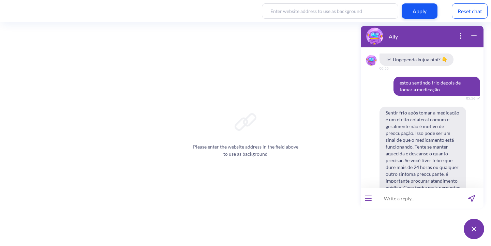
click at [409, 200] on input at bounding box center [418, 198] width 84 height 20
paste input "I did a scan and it shows a blighted ovum. What does ir mean and can I get the …"
type input "I did a scan and it shows a blighted ovum. What does ir mean and can I get the …"
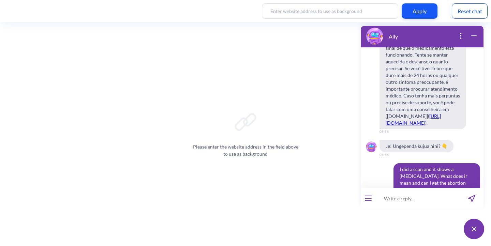
scroll to position [4831, 0]
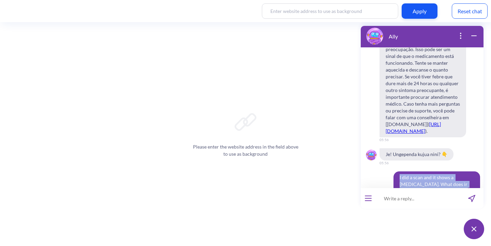
drag, startPoint x: 459, startPoint y: 82, endPoint x: 391, endPoint y: 66, distance: 70.3
click at [394, 172] on span "I did a scan and it shows a blighted ovum. What does ir mean and can I get the …" at bounding box center [437, 188] width 87 height 33
click at [395, 202] on input at bounding box center [418, 198] width 84 height 20
paste input "“Me hice una ecografía y muestra un huevo huero. ¿Qué significa esto y puedo ob…"
type input "“Me hice una ecografía y muestra un huevo huero. ¿Qué significa esto y puedo ob…"
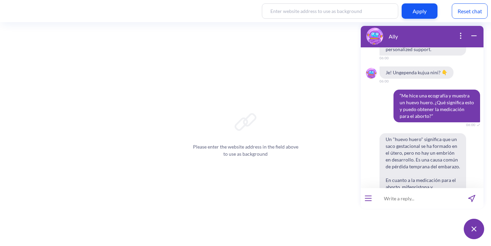
scroll to position [5193, 0]
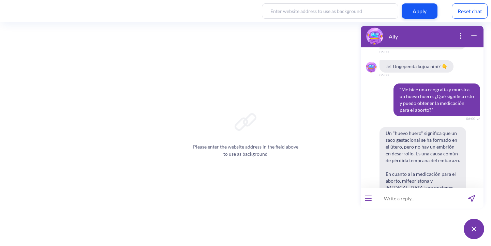
click at [413, 197] on input at bounding box center [418, 198] width 84 height 20
paste input "Fiz um ultrassom e mostrou um ovo cego. O que isso significa e posso obter a me…"
type input "Fiz um ultrassom e mostrou um ovo cego. O que isso significa e posso obter a me…"
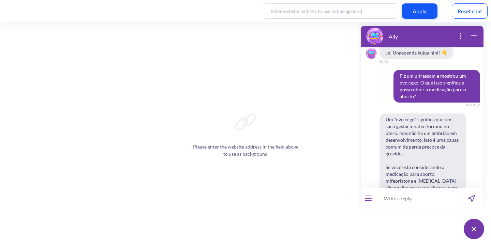
click at [418, 201] on input at bounding box center [418, 198] width 84 height 20
paste input "If I receive a medical abortion pack, can you guide me on how to use it at home…"
type input "If I receive a medical abortion pack, can you guide me on how to use it at home…"
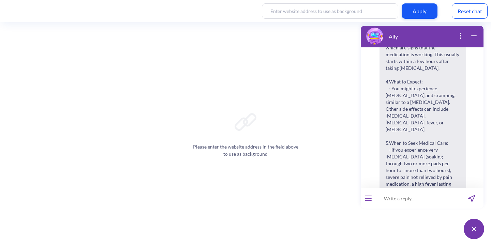
scroll to position [5974, 0]
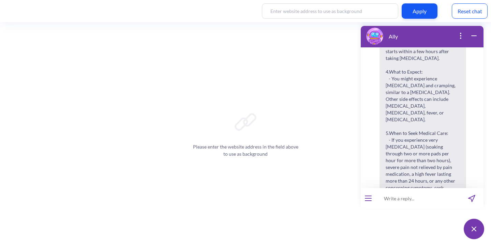
click at [399, 200] on input at bounding box center [418, 198] width 84 height 20
type input "quais efeitos colaterais devo esperar?"
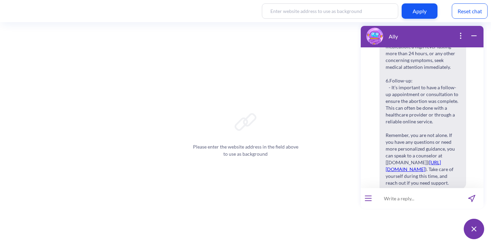
scroll to position [6344, 0]
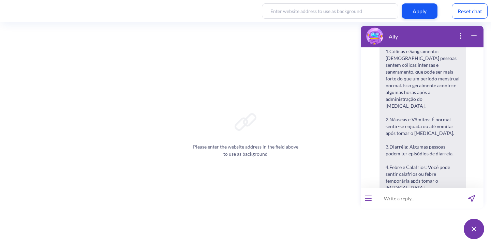
click at [406, 201] on input at bounding box center [418, 198] width 84 height 20
type input "what side effects should I expect?"
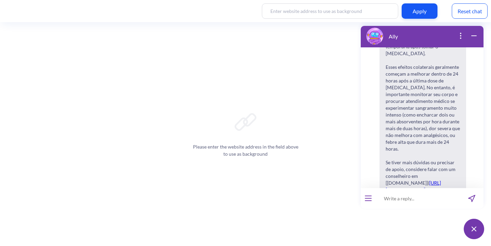
scroll to position [6429, 0]
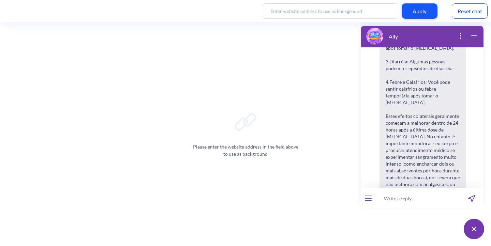
click at [370, 195] on div at bounding box center [368, 198] width 15 height 20
click at [368, 201] on div at bounding box center [368, 198] width 15 height 20
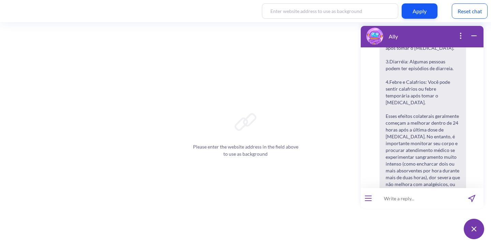
click at [369, 200] on button "open menu" at bounding box center [368, 198] width 7 height 5
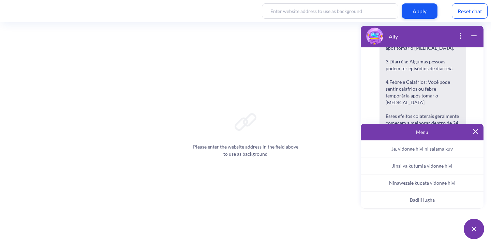
click at [407, 195] on button "Badili lugha" at bounding box center [422, 200] width 123 height 17
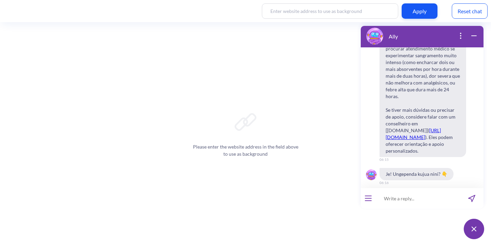
scroll to position [6545, 0]
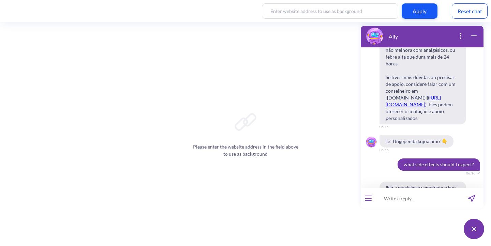
click at [411, 198] on input at bounding box center [418, 198] width 84 height 20
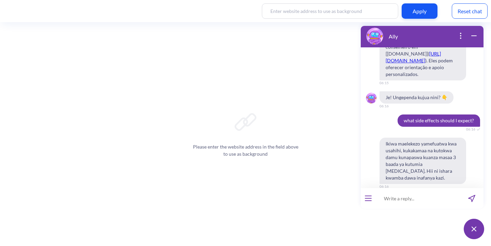
scroll to position [6658, 0]
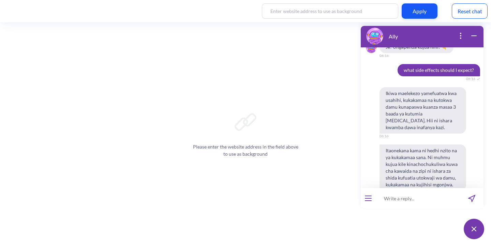
click at [411, 198] on input at bounding box center [418, 198] width 84 height 20
paste input "what side effects should I expect?"
type input "what side effects should I expect?"
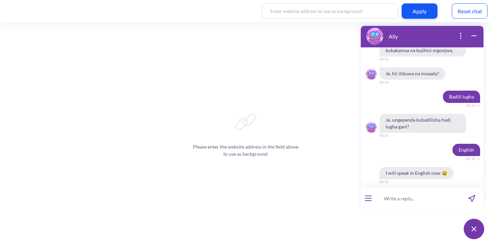
scroll to position [6806, 0]
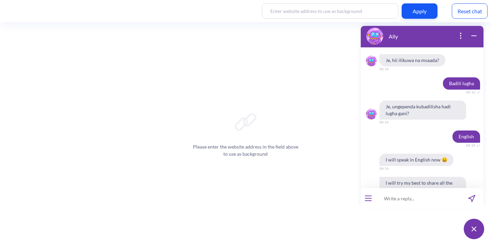
click at [391, 198] on input at bounding box center [418, 198] width 84 height 20
type input "but what will I feel?"
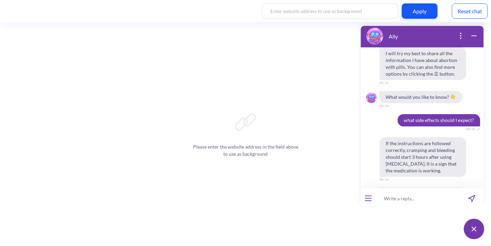
scroll to position [6928, 0]
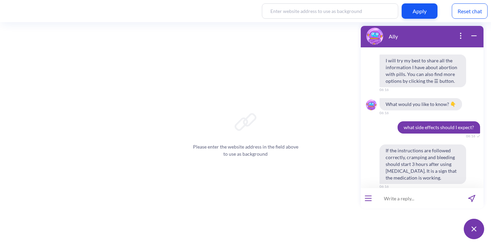
click at [399, 198] on input at bounding box center [418, 198] width 84 height 20
paste input "Condom broke"
type input "Condom broke"
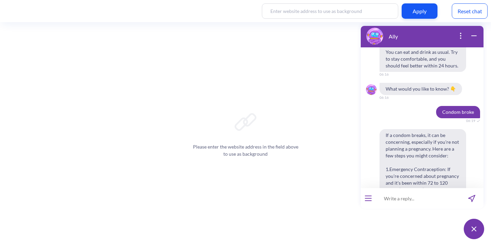
scroll to position [7322, 0]
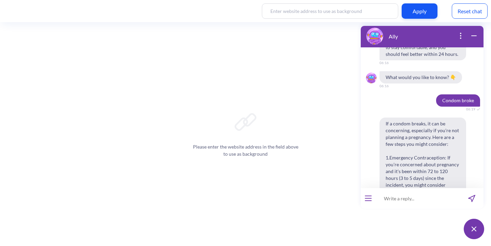
click at [399, 200] on input at bounding box center [418, 198] width 84 height 20
click at [419, 198] on input "e camisinha estorou e agora?" at bounding box center [418, 198] width 84 height 20
type input "e camisinha estourou e agora?"
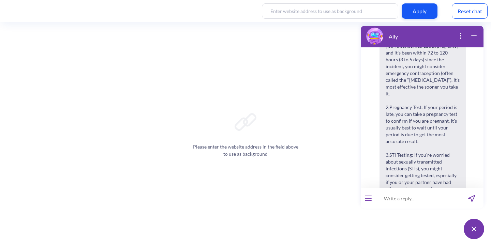
scroll to position [7440, 0]
click at [394, 200] on input at bounding box center [418, 198] width 84 height 20
paste input "Kondomu imevunjika"
type input "Kondomu imevunjika"
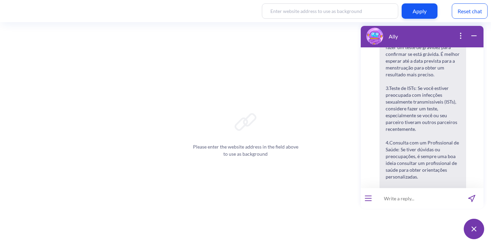
scroll to position [7834, 0]
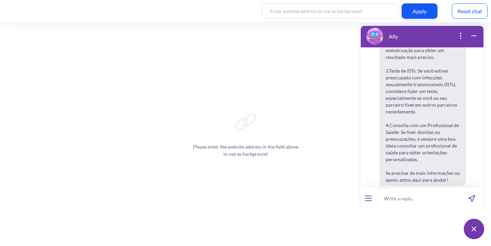
drag, startPoint x: 419, startPoint y: 116, endPoint x: 392, endPoint y: 107, distance: 27.5
drag, startPoint x: 385, startPoint y: 80, endPoint x: 422, endPoint y: 114, distance: 50.5
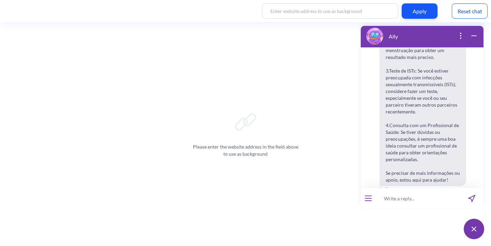
click at [399, 203] on input at bounding box center [418, 198] width 84 height 20
paste input "Kondomu imevunjika, sasa je?"
type input "Kondomu imevunjika, sasa je?"
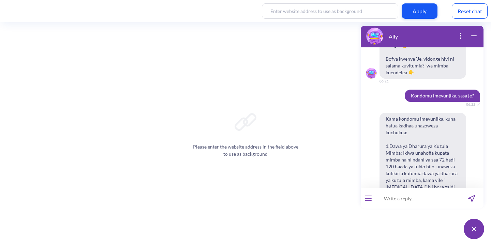
scroll to position [8129, 0]
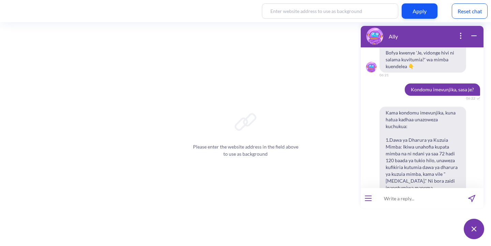
click at [387, 199] on input at bounding box center [418, 198] width 84 height 20
paste input "“कंडोम फट गया, अब क्या करें?"
click at [387, 199] on input "“कंडोम फट गया, अब क्या करें?" at bounding box center [418, 198] width 84 height 20
type input "कंडोम फट गया, अब क्या करें?"
click at [438, 198] on input "कंडोम फट गया, अब क्या करें?" at bounding box center [418, 198] width 84 height 20
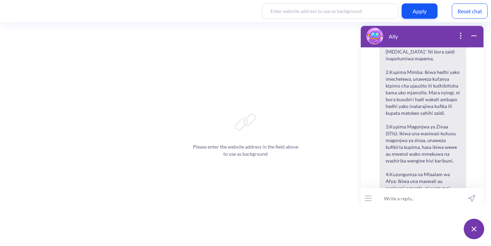
scroll to position [8272, 0]
